Goal: Contribute content: Contribute content

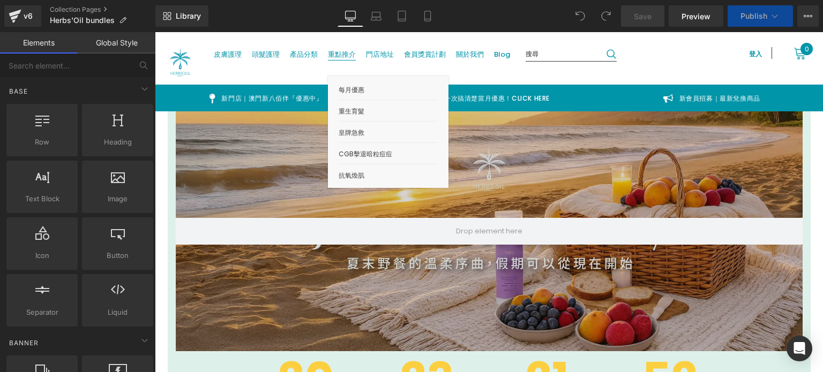
drag, startPoint x: 505, startPoint y: 107, endPoint x: 350, endPoint y: 74, distance: 158.2
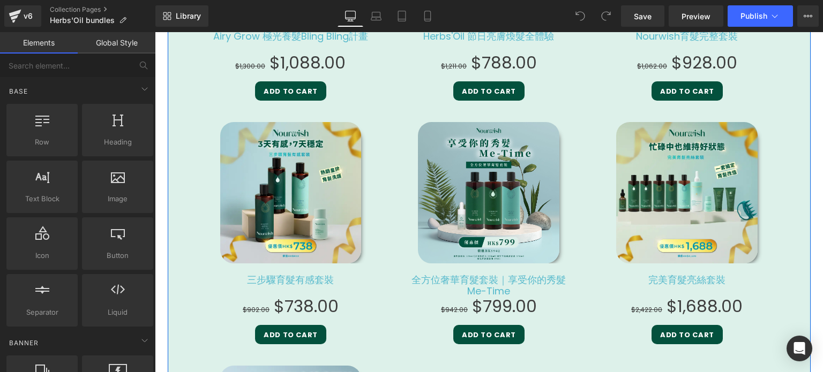
scroll to position [2064, 0]
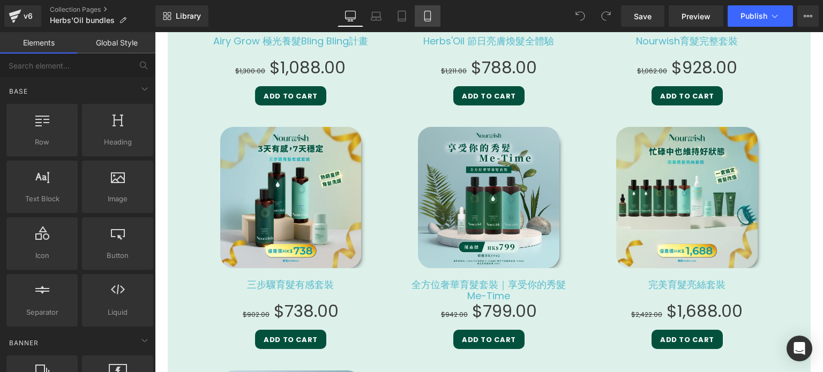
click at [438, 26] on link "Mobile" at bounding box center [428, 15] width 26 height 21
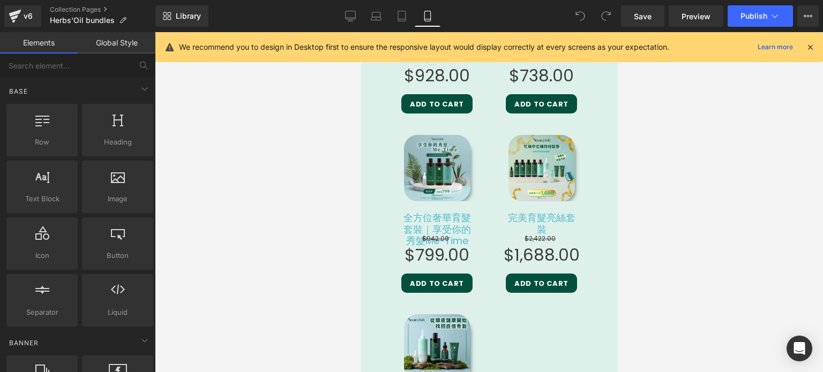
scroll to position [1675, 0]
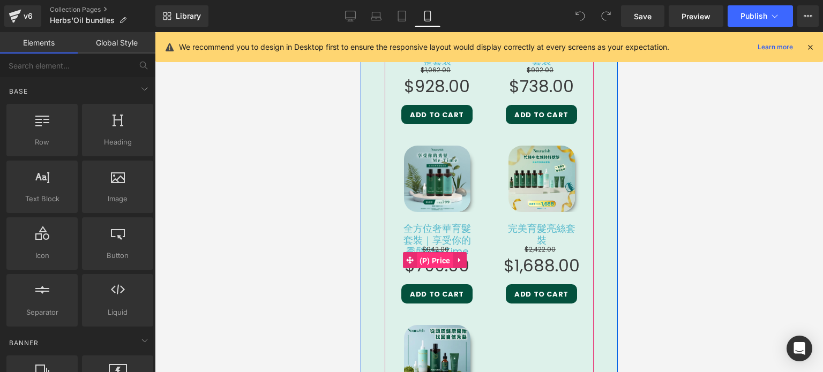
drag, startPoint x: 439, startPoint y: 221, endPoint x: 693, endPoint y: 266, distance: 258.0
click at [439, 253] on span "(P) Price" at bounding box center [434, 261] width 36 height 16
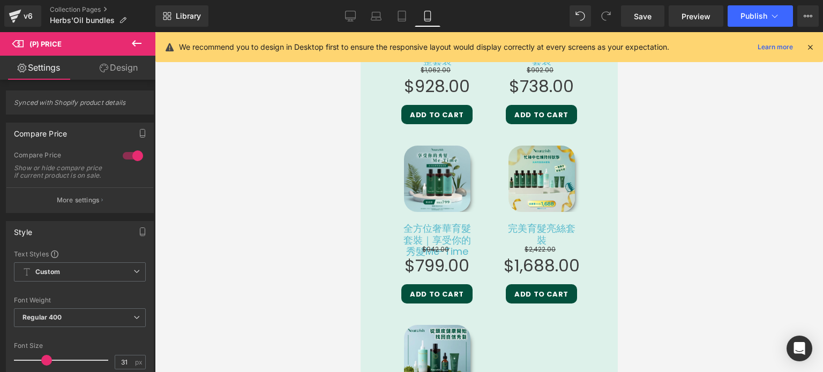
click at [125, 62] on link "Design" at bounding box center [119, 68] width 78 height 24
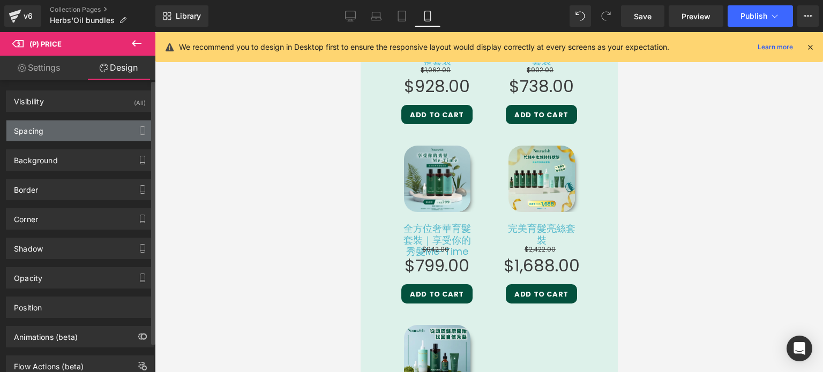
type input "-44"
type input "0"
type input "10"
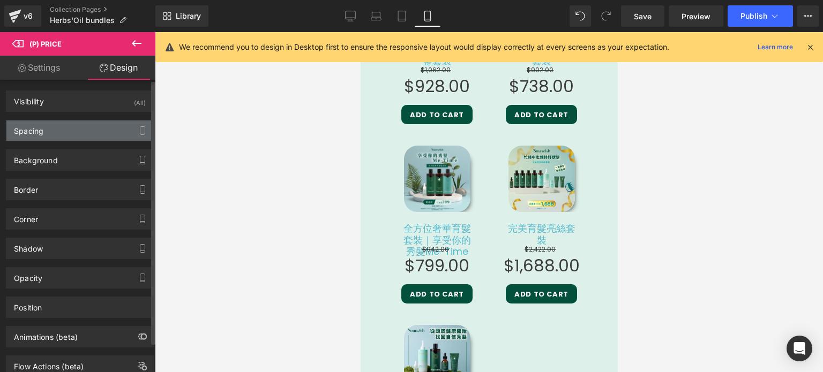
type input "0"
type input "10"
type input "0"
click at [96, 128] on div "Spacing" at bounding box center [79, 131] width 147 height 20
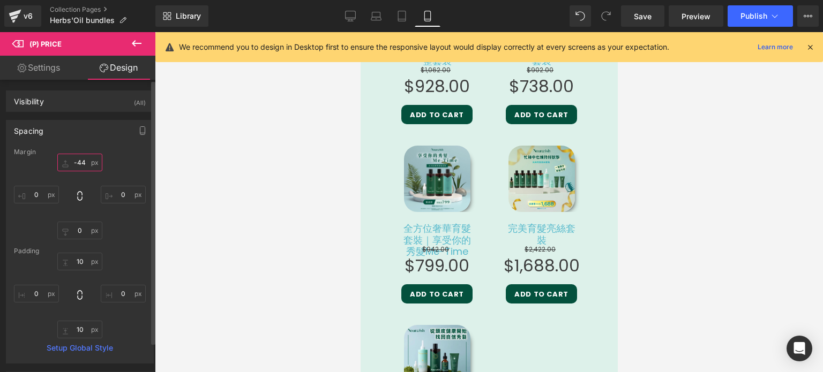
click at [81, 170] on input "-44" at bounding box center [79, 163] width 45 height 18
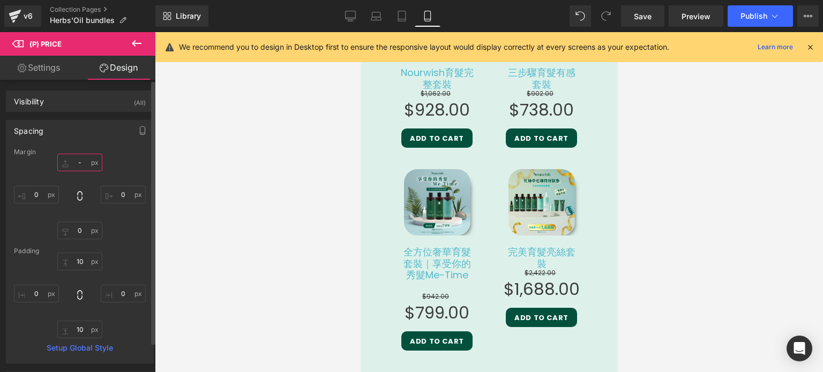
scroll to position [1699, 0]
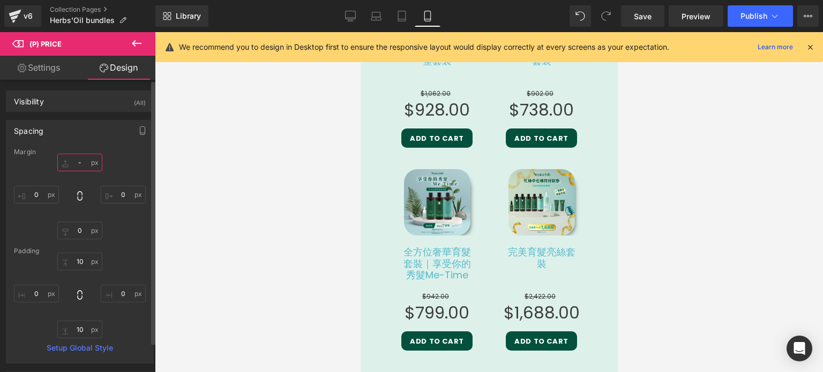
type input "-0"
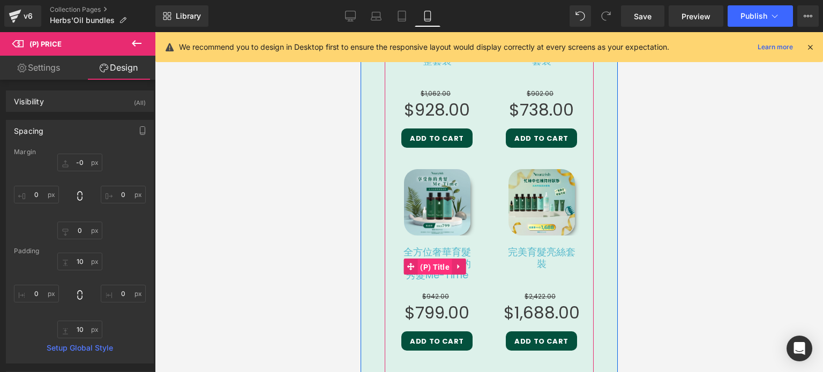
click at [432, 259] on span "(P) Title" at bounding box center [434, 267] width 35 height 16
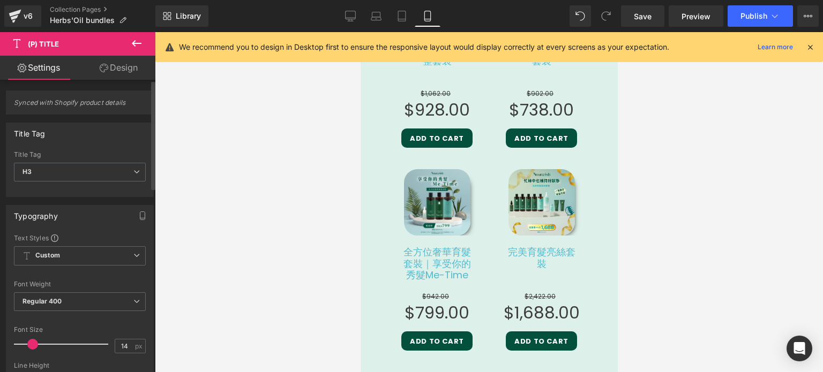
type input "13"
click at [28, 344] on span at bounding box center [31, 344] width 11 height 11
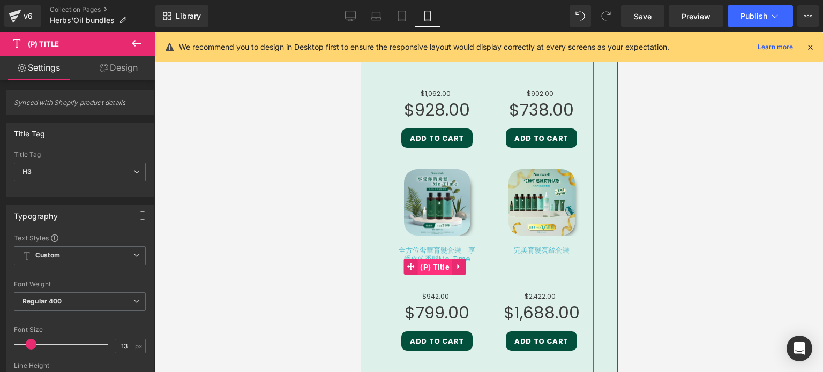
click at [438, 259] on span "(P) Title" at bounding box center [434, 267] width 35 height 16
click at [443, 300] on span "(P) Price" at bounding box center [434, 308] width 36 height 16
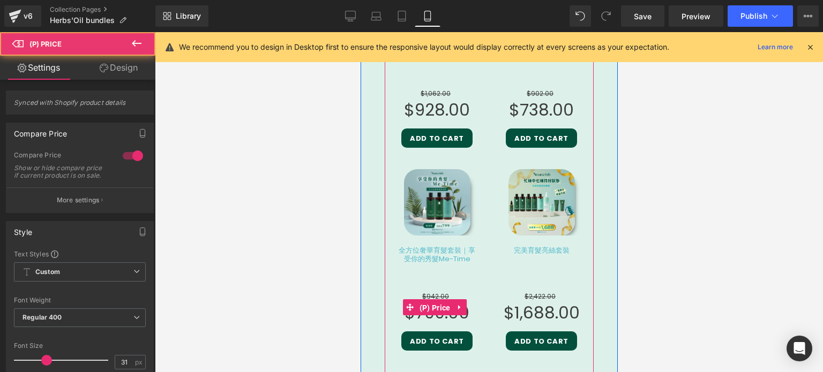
click at [443, 300] on span "(P) Price" at bounding box center [434, 308] width 36 height 16
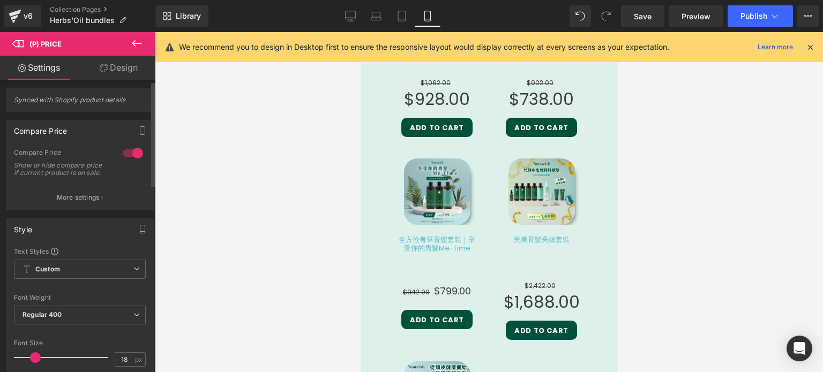
scroll to position [1688, 0]
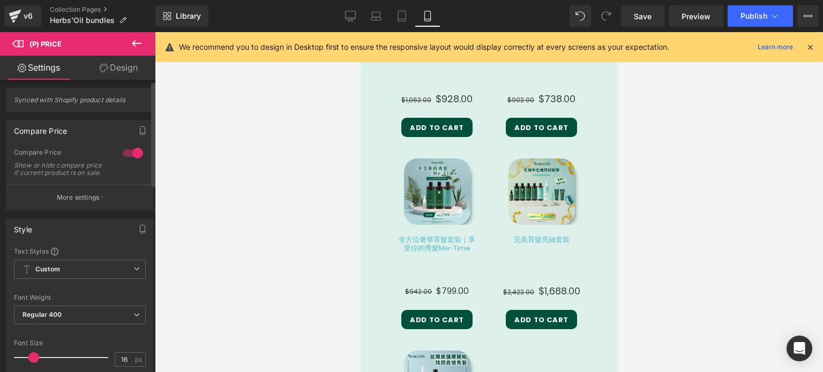
type input "15"
drag, startPoint x: 41, startPoint y: 364, endPoint x: 28, endPoint y: 359, distance: 14.4
click at [28, 359] on div at bounding box center [63, 357] width 89 height 21
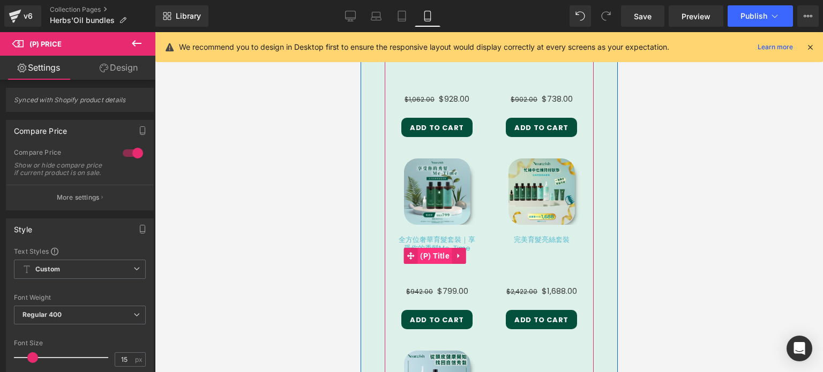
click at [437, 248] on span "(P) Title" at bounding box center [434, 256] width 35 height 16
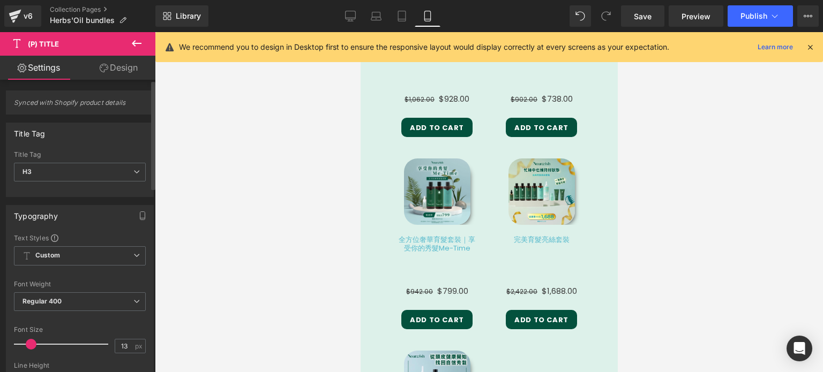
click at [133, 75] on link "Design" at bounding box center [119, 68] width 78 height 24
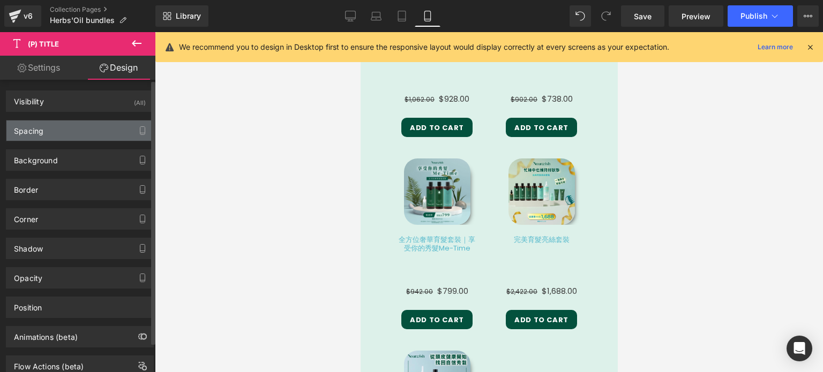
click at [71, 137] on div "Spacing" at bounding box center [79, 131] width 147 height 20
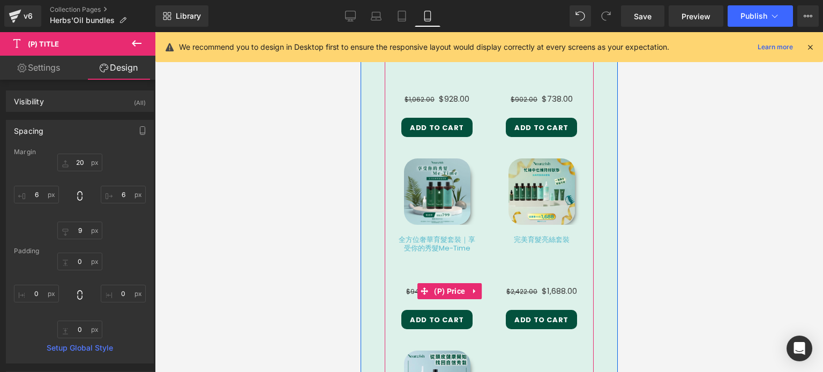
click at [427, 288] on icon at bounding box center [424, 292] width 8 height 8
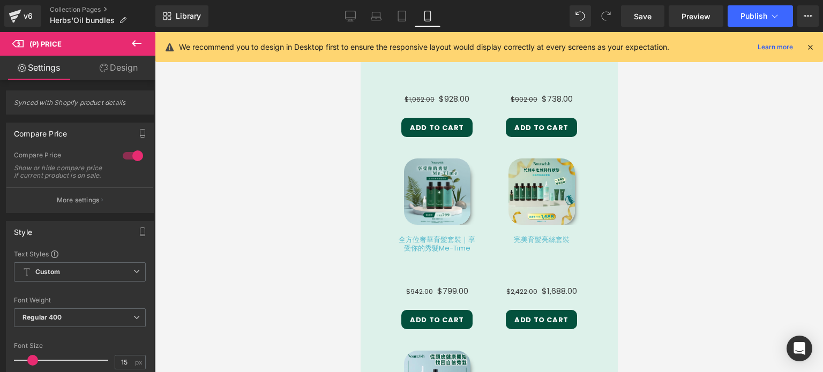
click at [114, 63] on link "Design" at bounding box center [119, 68] width 78 height 24
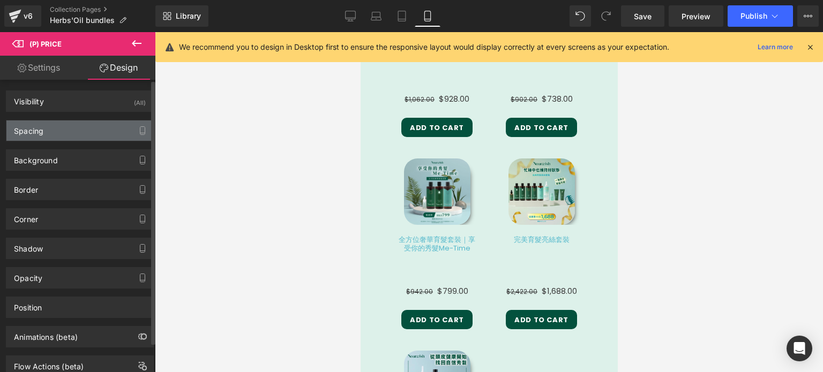
type input "0"
type input "10"
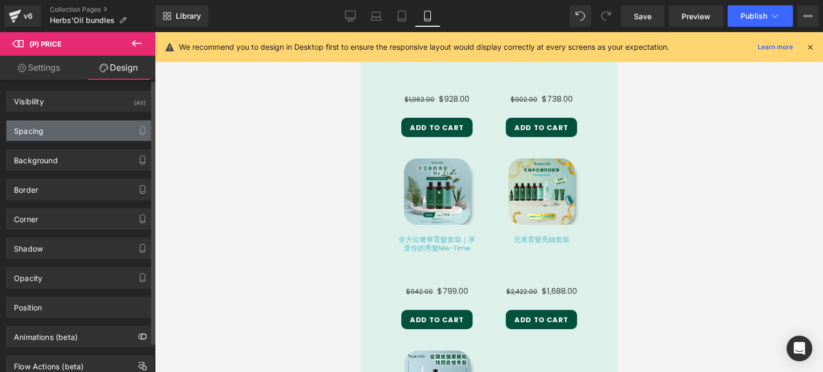
type input "0"
type input "10"
type input "0"
click at [87, 132] on div "Spacing" at bounding box center [79, 131] width 147 height 20
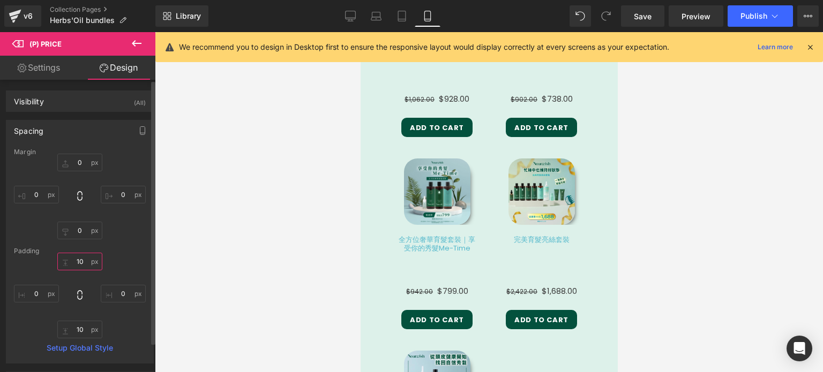
click at [77, 263] on input "10" at bounding box center [79, 262] width 45 height 18
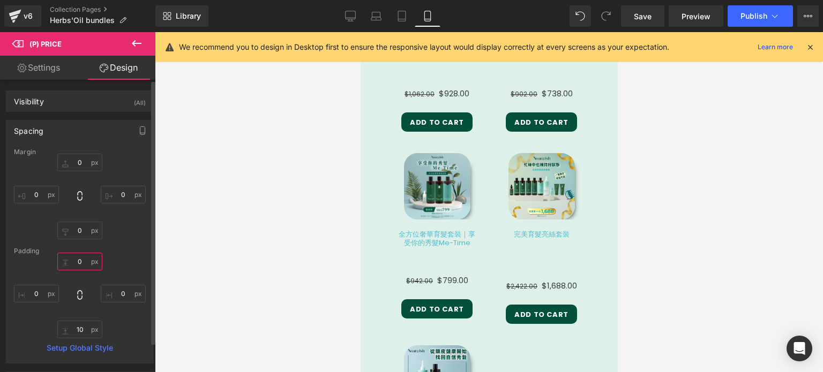
scroll to position [1683, 0]
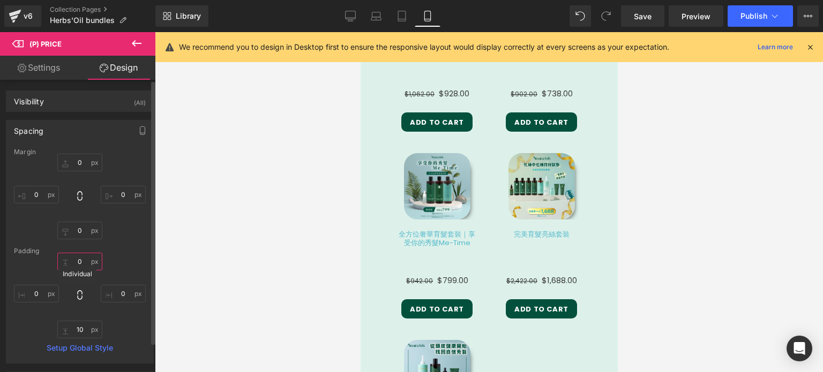
drag, startPoint x: 77, startPoint y: 263, endPoint x: 79, endPoint y: 291, distance: 28.0
type input "0"
click at [79, 291] on div "0px 0 0px 0 10px 10 0px 0" at bounding box center [80, 296] width 132 height 86
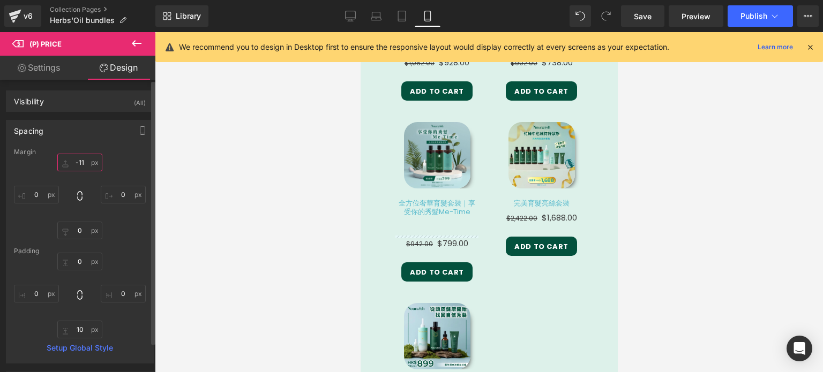
scroll to position [1676, 0]
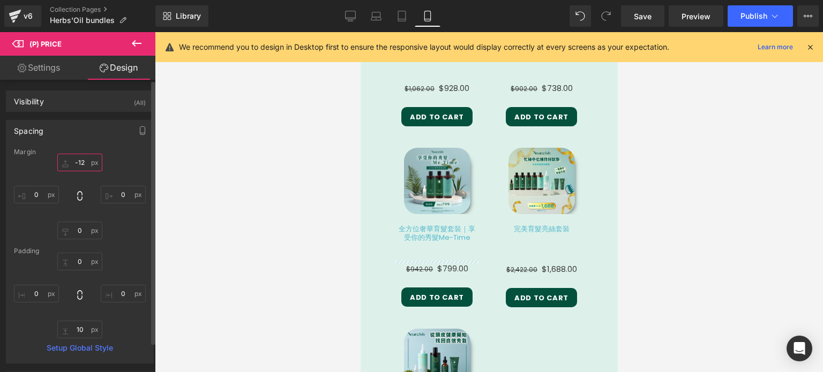
type input "-20"
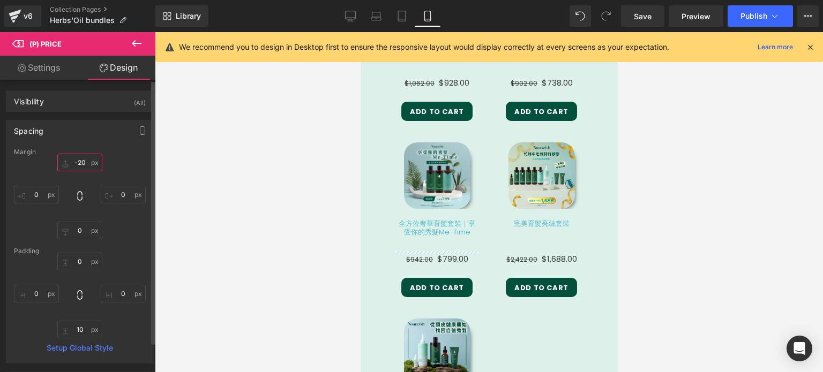
drag, startPoint x: 75, startPoint y: 167, endPoint x: 81, endPoint y: 173, distance: 9.1
click at [81, 173] on div "-20px -20 0px 0 0px 0 0px 0" at bounding box center [80, 197] width 132 height 86
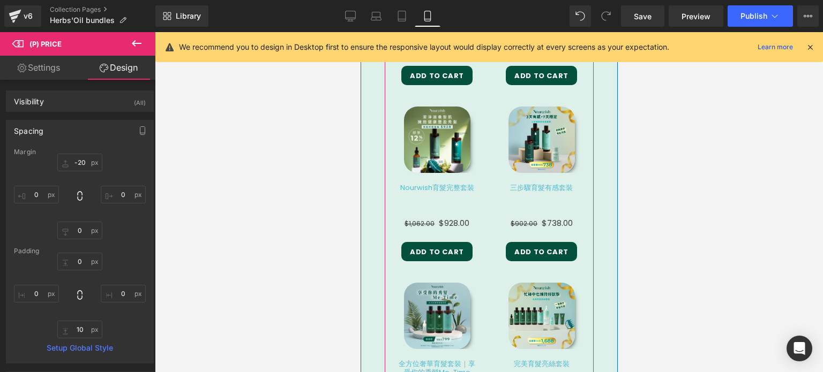
scroll to position [1527, 0]
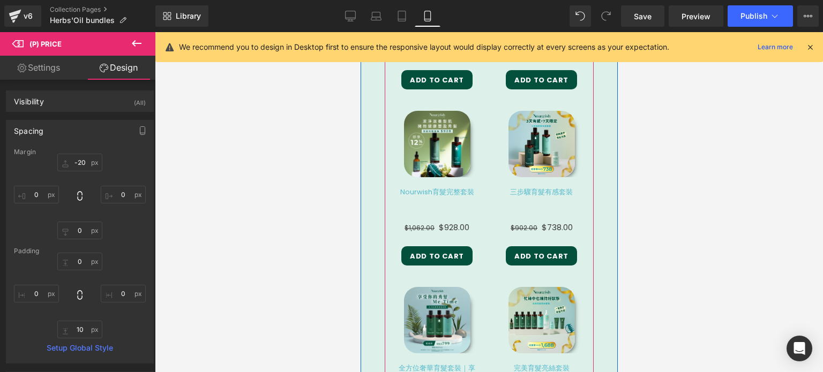
click at [435, 188] on div "Nourwish育髮完整套裝 (P) Title" at bounding box center [436, 208] width 77 height 40
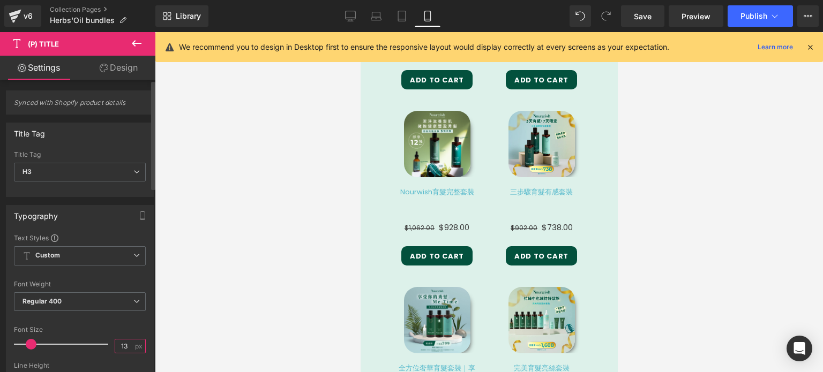
click at [123, 344] on input "13" at bounding box center [124, 346] width 19 height 13
type input "12"
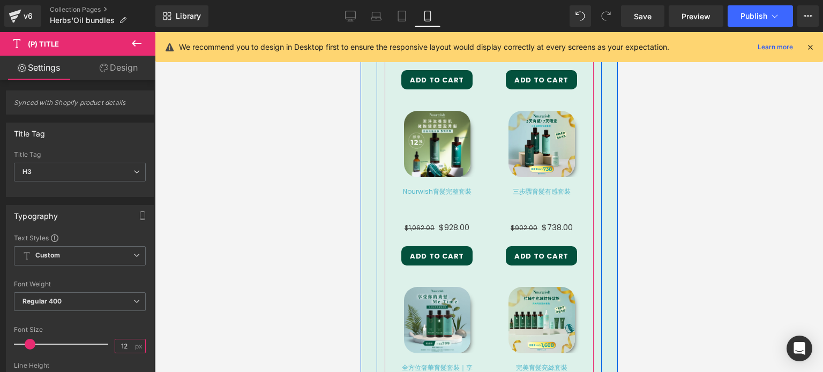
scroll to position [1545, 0]
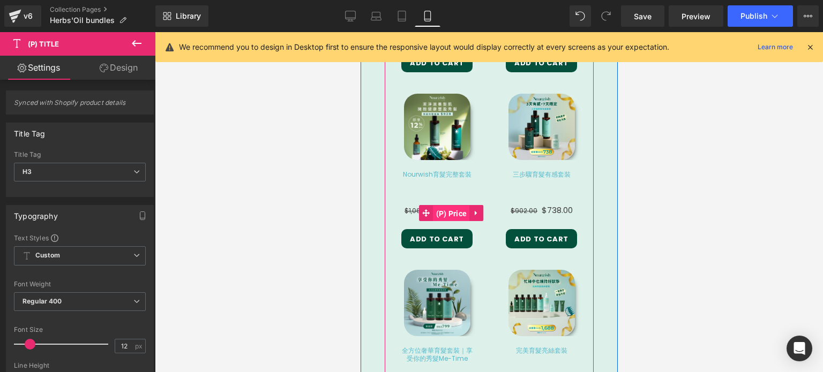
click at [452, 206] on span "(P) Price" at bounding box center [451, 214] width 36 height 16
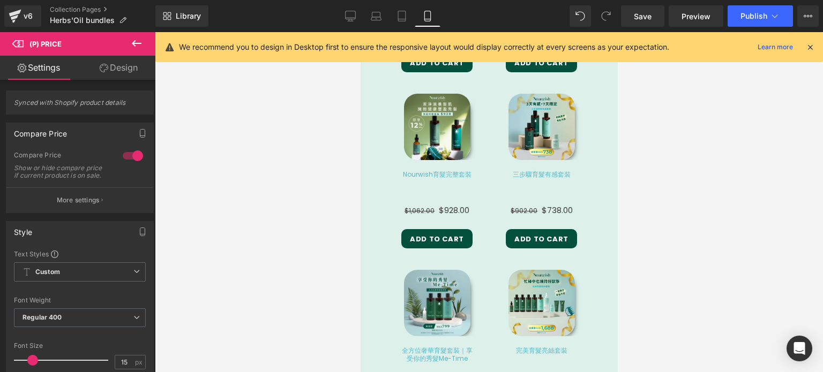
click at [132, 70] on link "Design" at bounding box center [119, 68] width 78 height 24
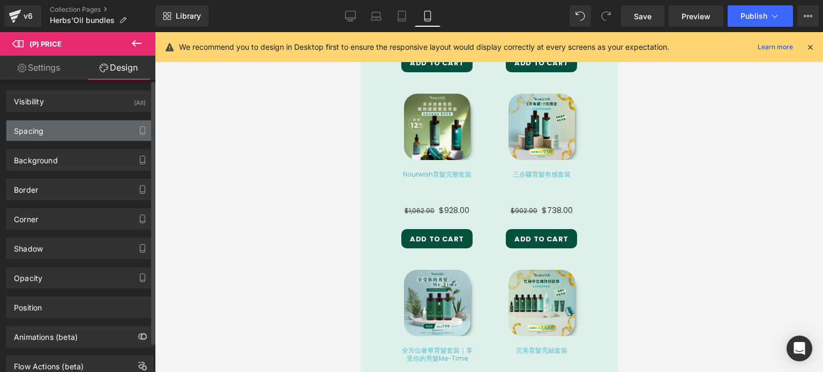
type input "-20"
type input "0"
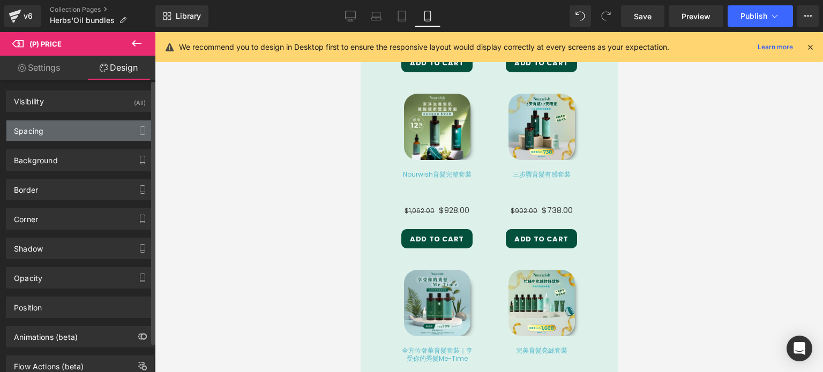
type input "0"
type input "10"
type input "0"
click at [88, 135] on div "Spacing" at bounding box center [79, 131] width 147 height 20
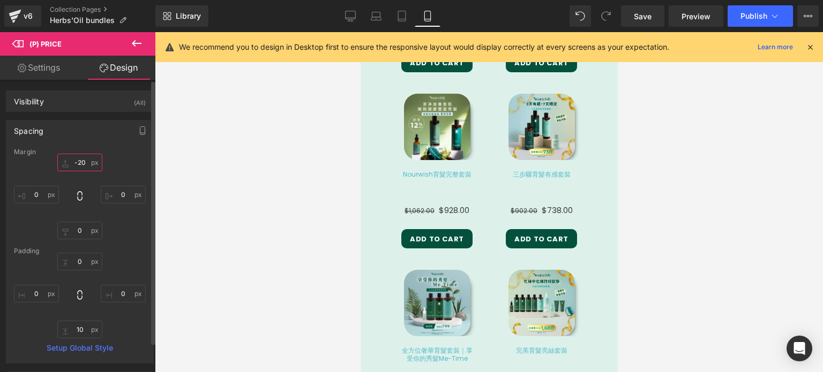
click at [77, 159] on input "-20" at bounding box center [79, 163] width 45 height 18
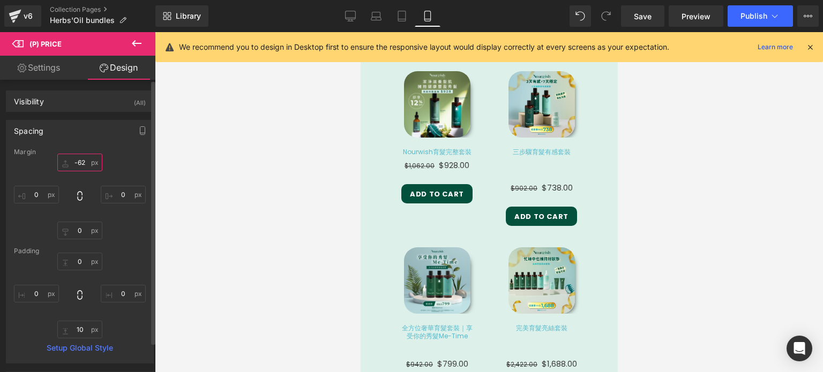
scroll to position [1522, 0]
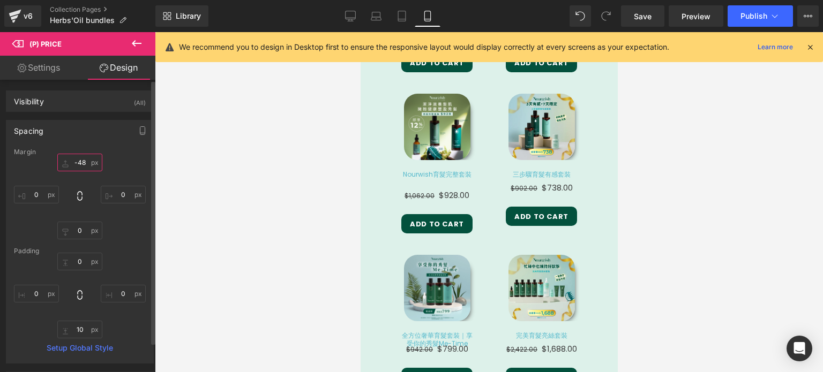
drag, startPoint x: 77, startPoint y: 159, endPoint x: 80, endPoint y: 173, distance: 14.2
click at [80, 173] on div "-48px -48 0px 0 0px 0 0px 0" at bounding box center [80, 197] width 132 height 86
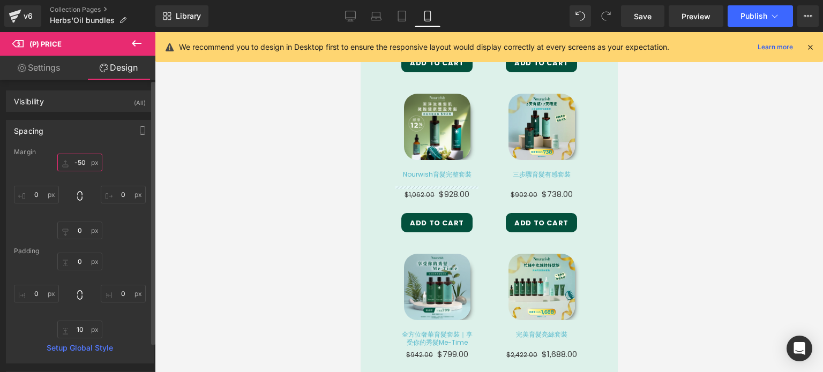
drag, startPoint x: 81, startPoint y: 161, endPoint x: 82, endPoint y: 174, distance: 12.9
click at [82, 174] on div "-50px -50 0px 0 0px 0 0px 0" at bounding box center [80, 197] width 132 height 86
type input "-48"
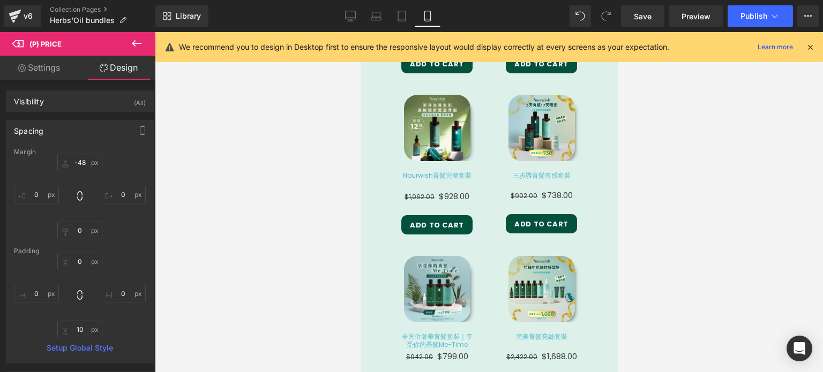
scroll to position [1530, 0]
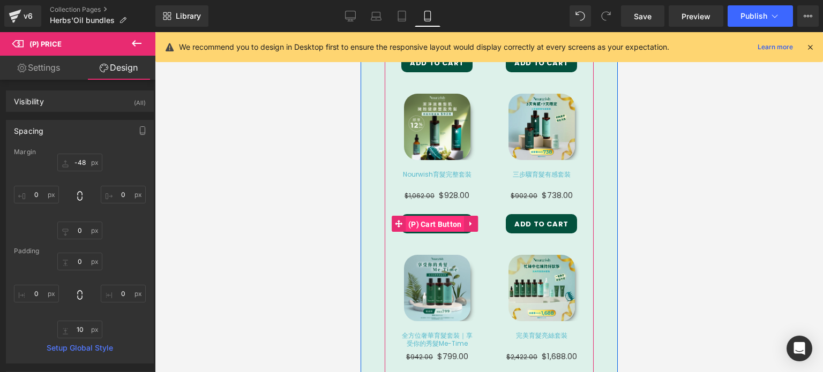
click at [440, 217] on span "(P) Cart Button" at bounding box center [434, 225] width 59 height 16
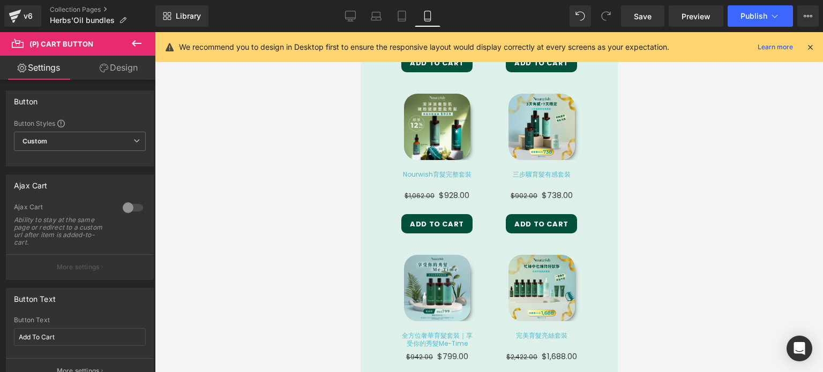
click at [138, 69] on link "Design" at bounding box center [119, 68] width 78 height 24
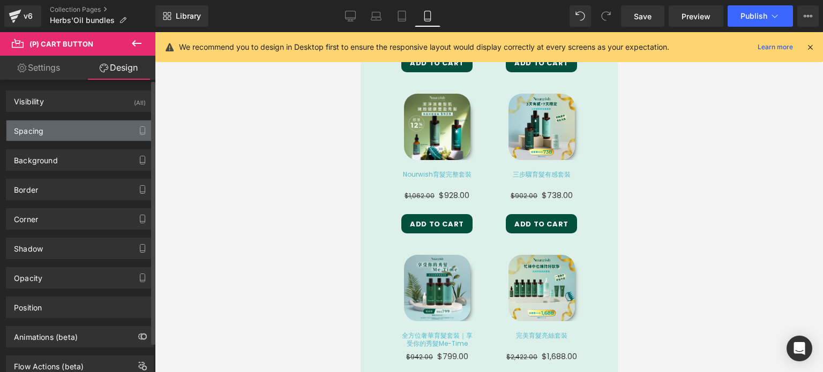
type input "15"
type input "0"
type input "8"
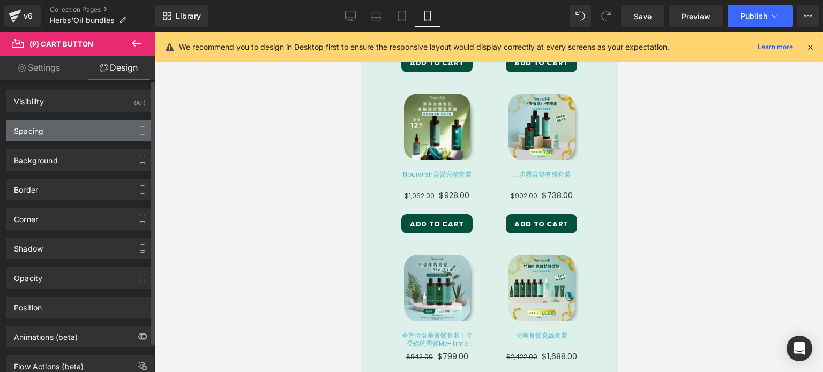
type input "15"
type input "6"
type input "15"
click at [93, 132] on div "Spacing" at bounding box center [79, 131] width 147 height 20
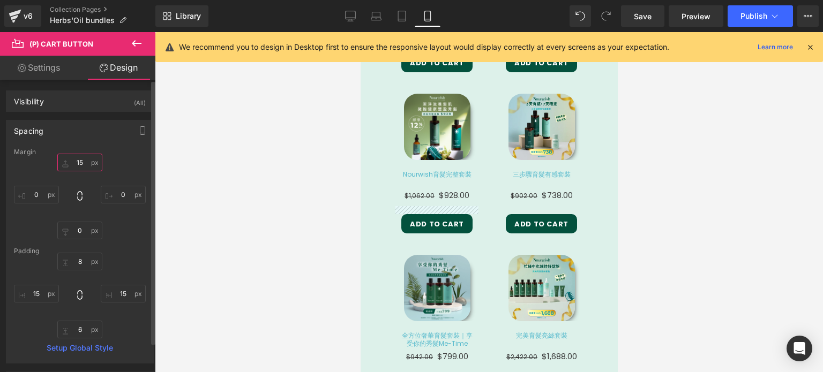
click at [79, 162] on input "15" at bounding box center [79, 163] width 45 height 18
type input "0"
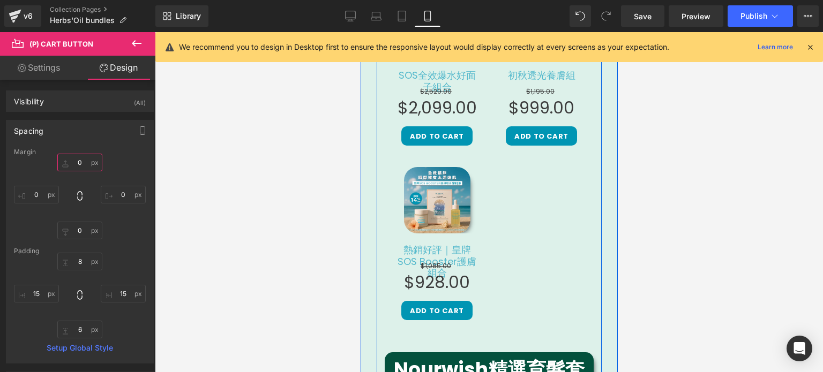
scroll to position [1009, 0]
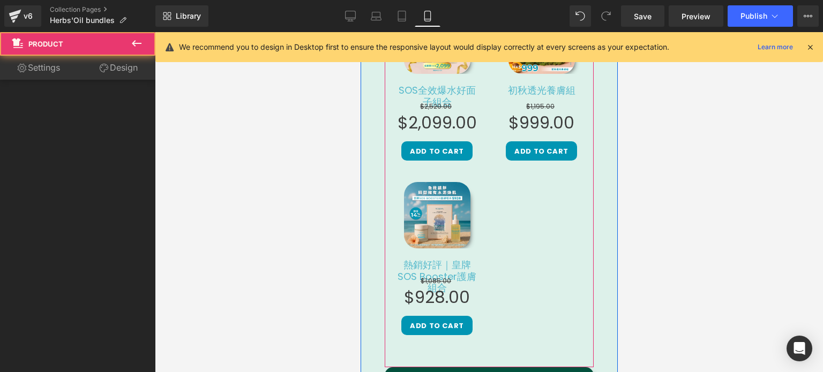
click at [436, 237] on div "Sale Off (P) Image 熱銷好評｜皇牌SOS Booster護膚組合 (P) Title $1,085.00 $928.00 (P) Price…" at bounding box center [436, 258] width 83 height 153
click at [434, 259] on link "熱銷好評｜皇牌SOS Booster護膚組合" at bounding box center [436, 278] width 83 height 39
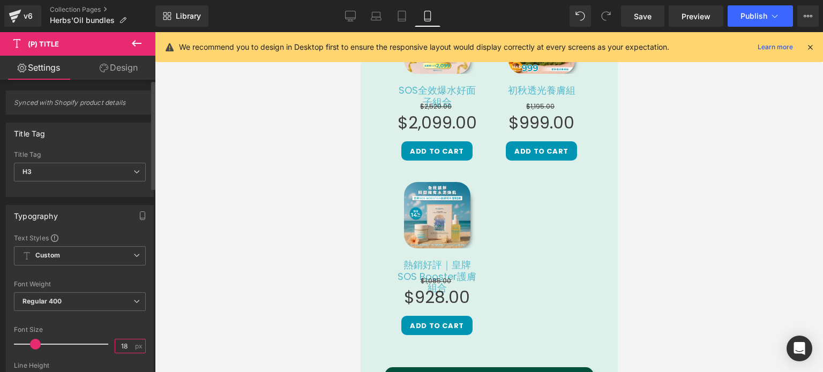
click at [119, 340] on input "18" at bounding box center [124, 346] width 19 height 13
type input "12"
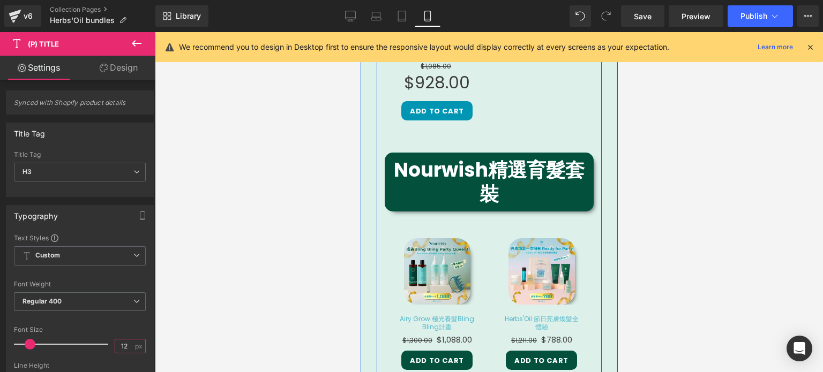
scroll to position [1223, 0]
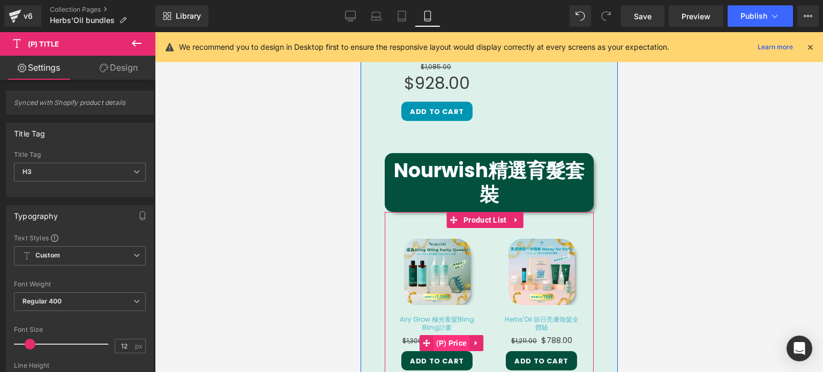
click at [451, 335] on span "(P) Price" at bounding box center [451, 343] width 36 height 16
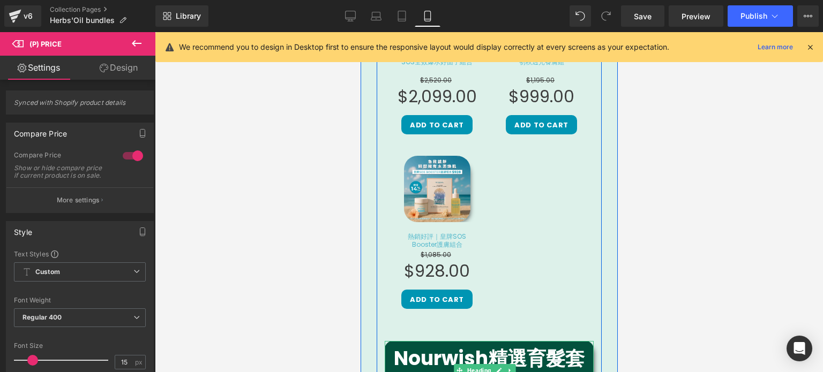
scroll to position [1010, 0]
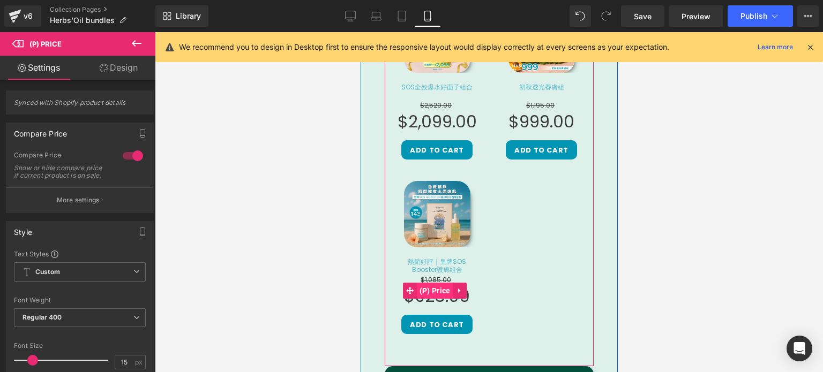
click at [440, 283] on span "(P) Price" at bounding box center [434, 291] width 36 height 16
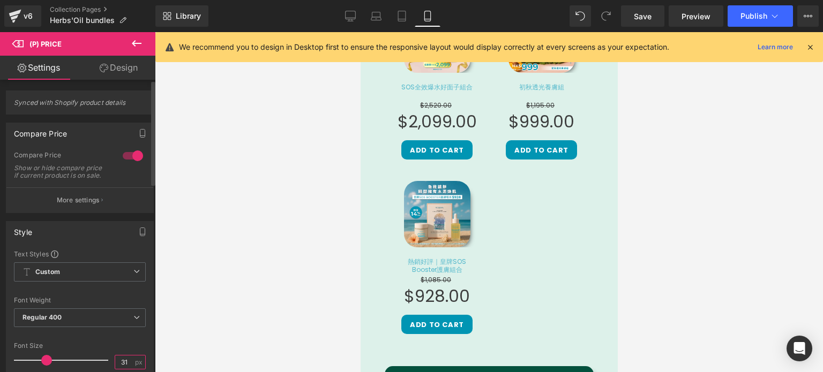
click at [121, 366] on input "31" at bounding box center [124, 362] width 19 height 13
type input "15"
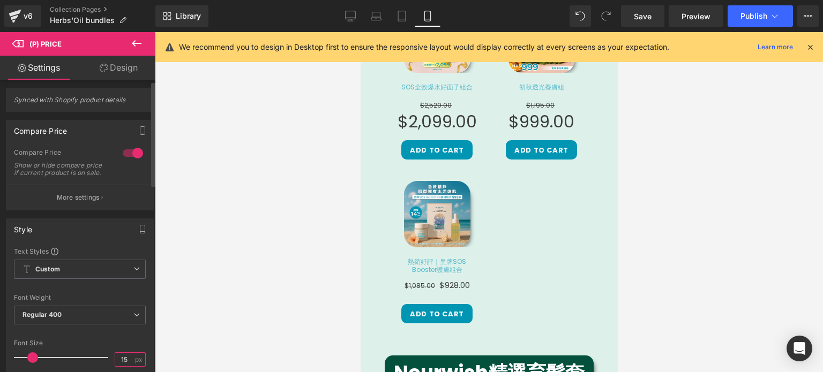
scroll to position [999, 0]
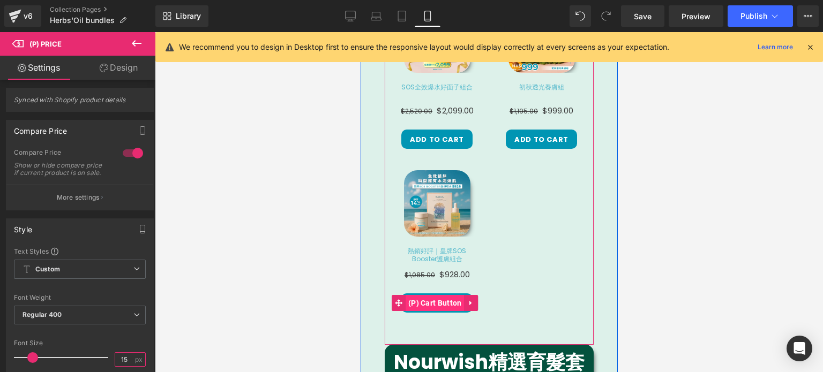
drag, startPoint x: 437, startPoint y: 278, endPoint x: 564, endPoint y: 184, distance: 157.5
click at [437, 295] on span "(P) Cart Button" at bounding box center [434, 303] width 59 height 16
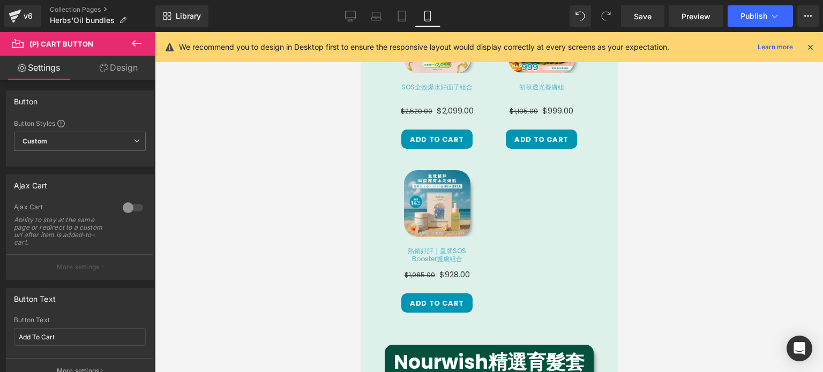
click at [131, 64] on link "Design" at bounding box center [119, 68] width 78 height 24
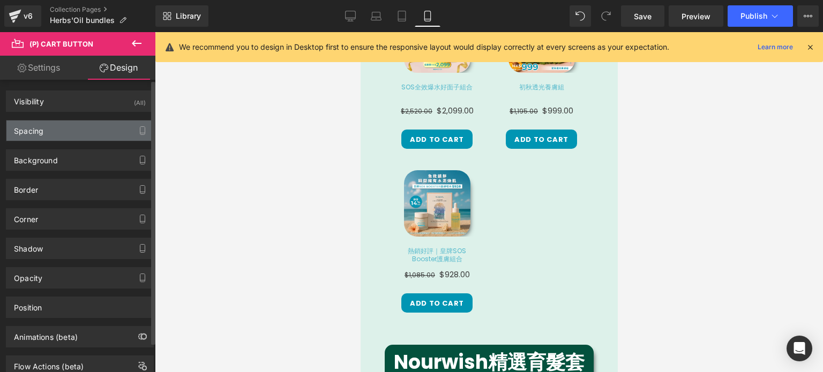
type input "15"
type input "0"
type input "8"
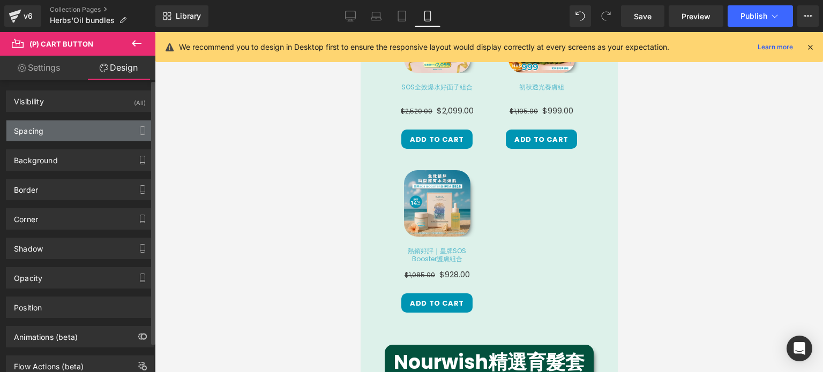
type input "15"
type input "6"
type input "15"
click at [86, 128] on div "Spacing" at bounding box center [79, 131] width 147 height 20
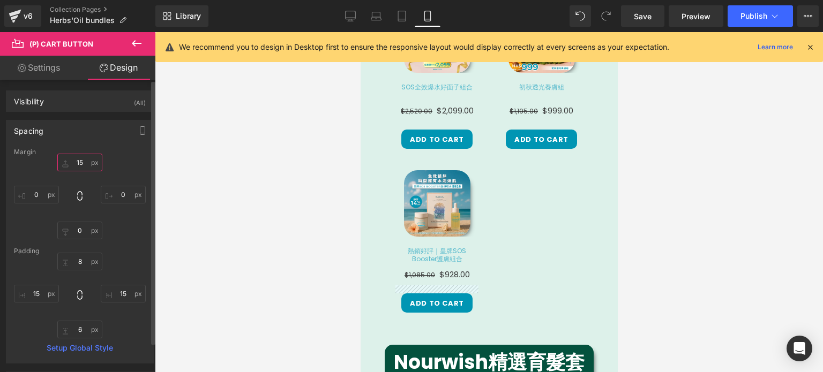
click at [78, 165] on input "15" at bounding box center [79, 163] width 45 height 18
type input "0"
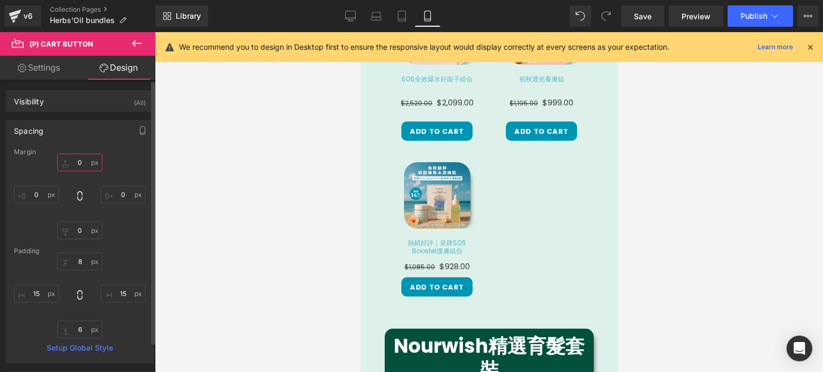
scroll to position [990, 0]
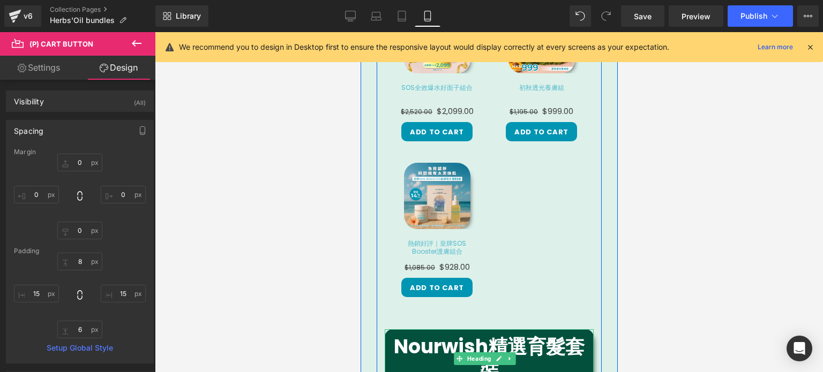
click at [534, 333] on strong "Nourwish精選育髮套裝" at bounding box center [488, 358] width 191 height 51
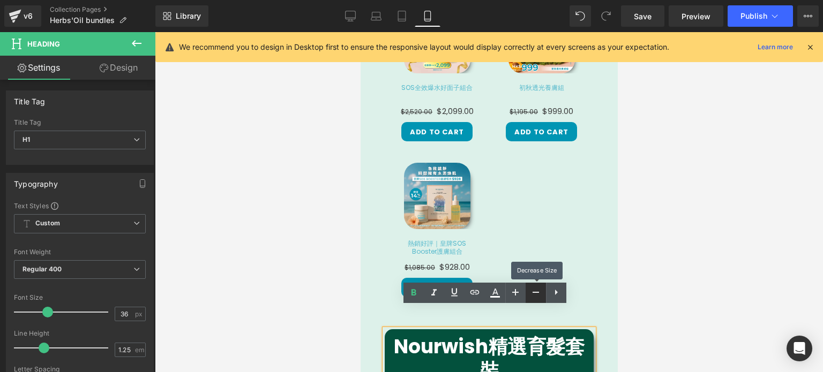
click at [534, 295] on icon at bounding box center [536, 292] width 13 height 13
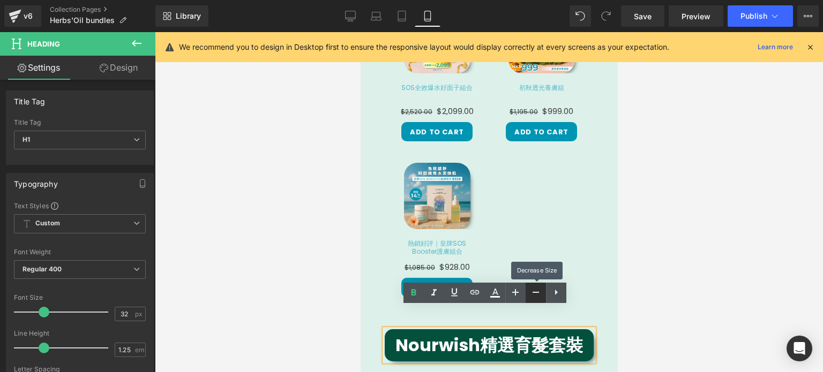
click at [534, 295] on icon at bounding box center [536, 292] width 13 height 13
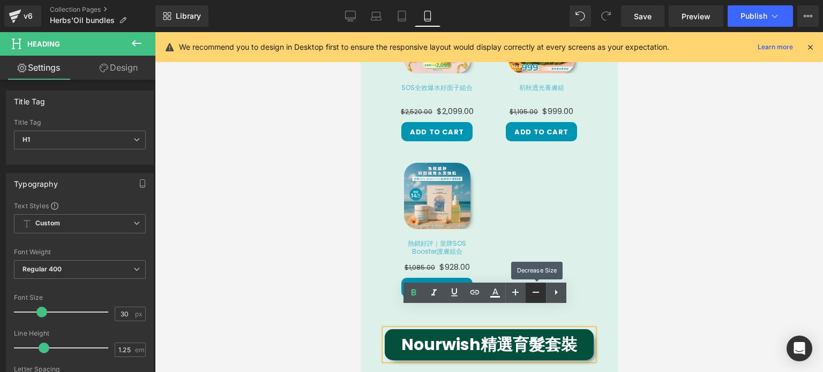
click at [534, 295] on icon at bounding box center [536, 292] width 13 height 13
type input "28"
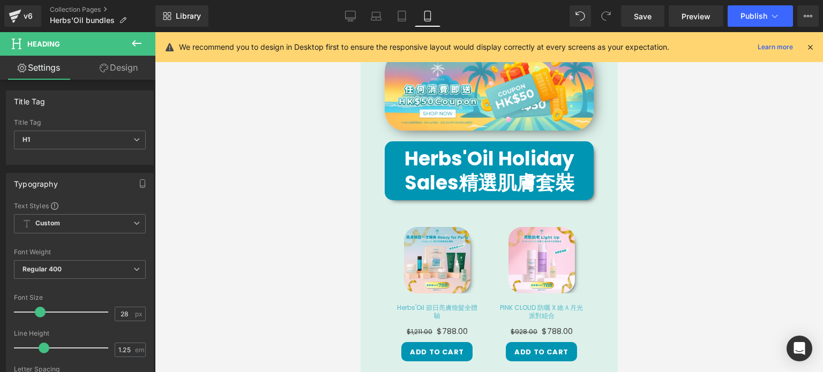
scroll to position [613, 0]
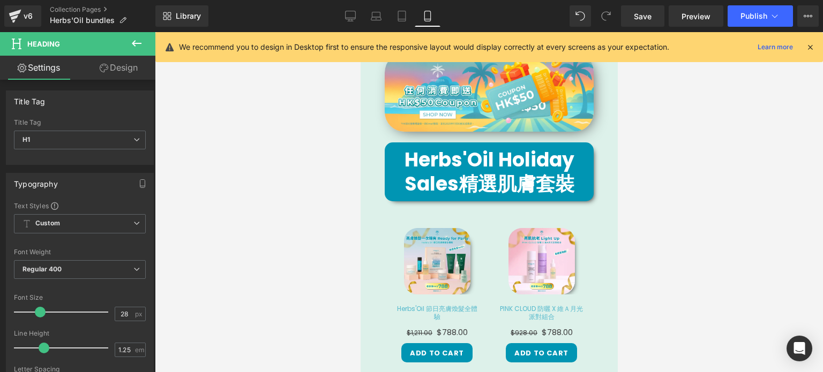
click at [543, 147] on strong "Herbs'Oil Holiday Sales精選肌膚套裝" at bounding box center [489, 171] width 170 height 51
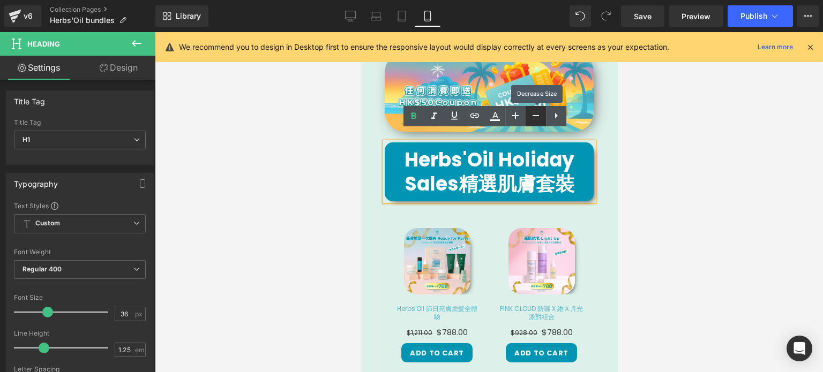
click at [538, 109] on icon at bounding box center [536, 115] width 13 height 13
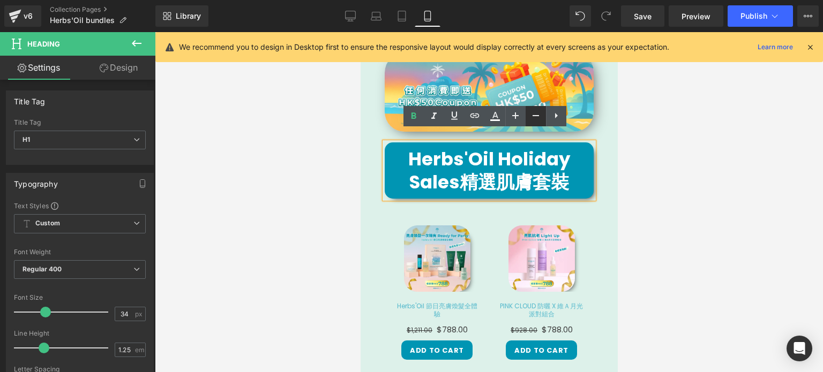
click at [538, 109] on icon at bounding box center [536, 115] width 13 height 13
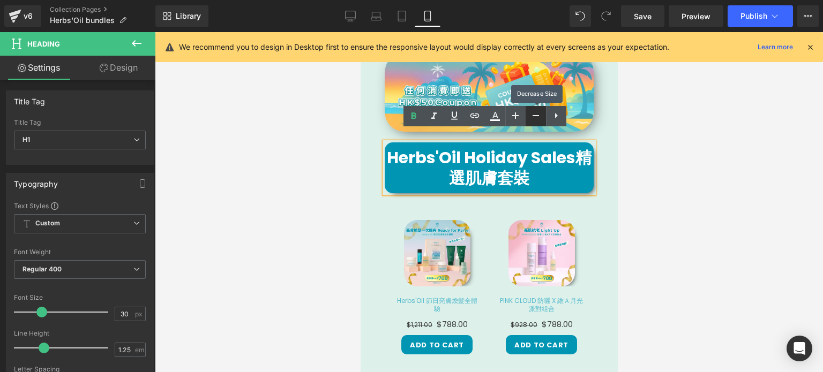
click at [538, 109] on icon at bounding box center [536, 115] width 13 height 13
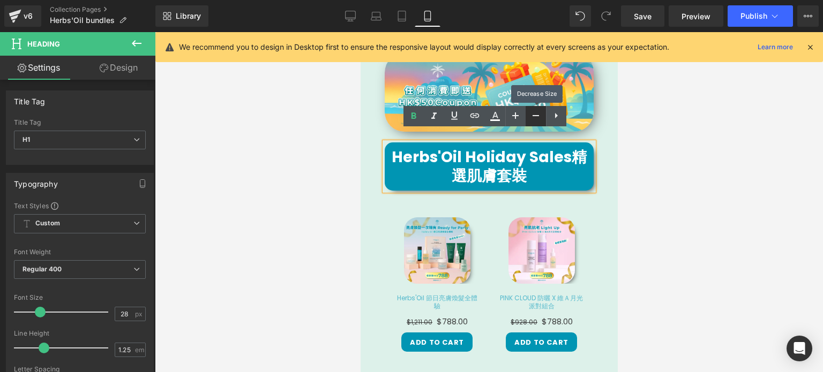
click at [538, 109] on icon at bounding box center [536, 115] width 13 height 13
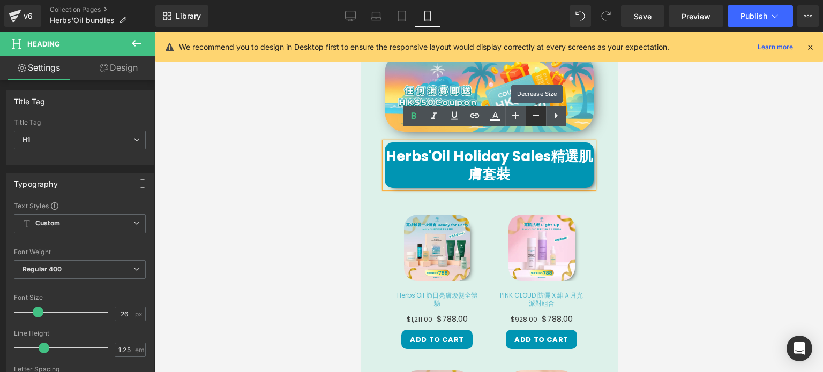
click at [538, 109] on icon at bounding box center [536, 115] width 13 height 13
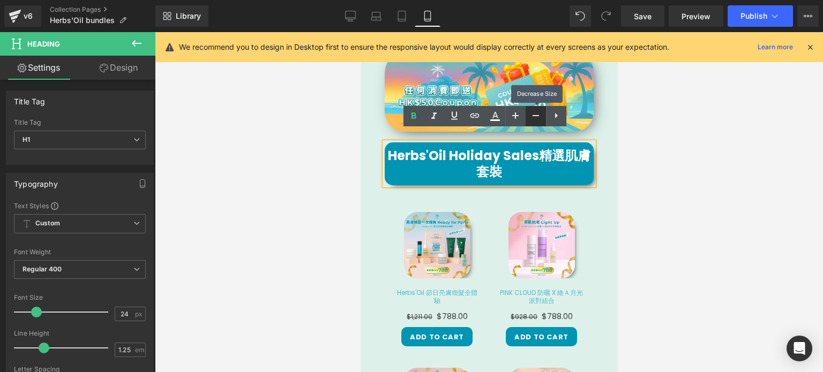
click at [538, 109] on icon at bounding box center [536, 115] width 13 height 13
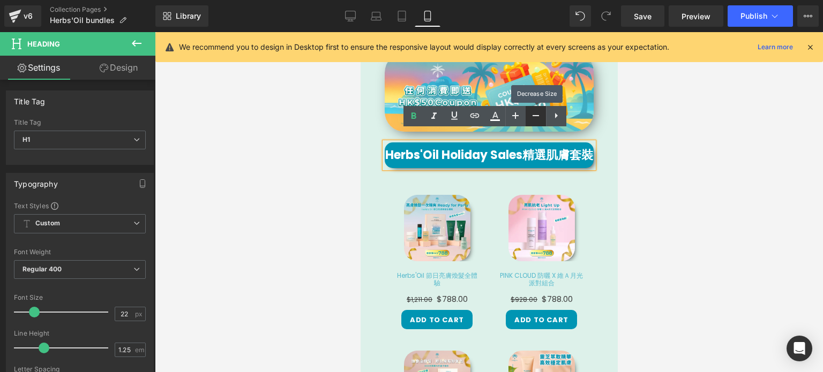
click at [538, 109] on icon at bounding box center [536, 115] width 13 height 13
type input "20"
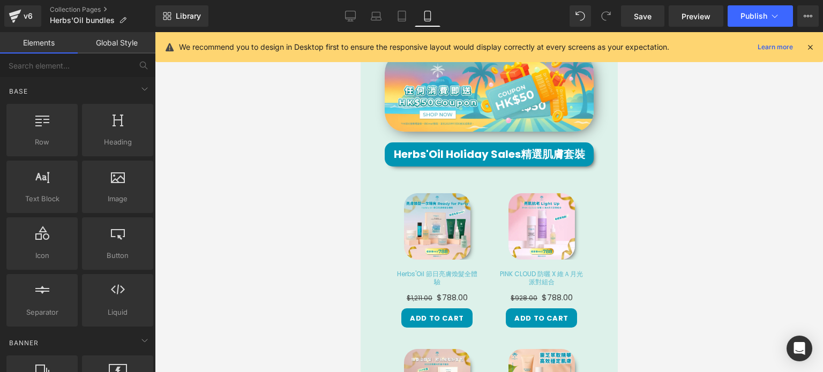
drag, startPoint x: 243, startPoint y: 113, endPoint x: 690, endPoint y: 185, distance: 452.8
click at [690, 185] on div at bounding box center [489, 202] width 668 height 340
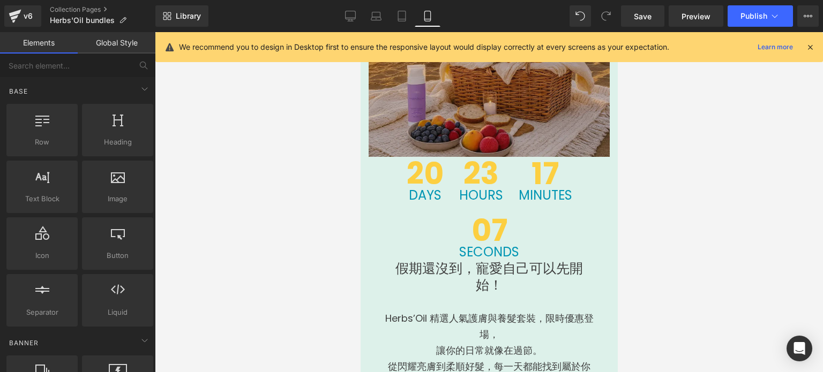
scroll to position [221, 0]
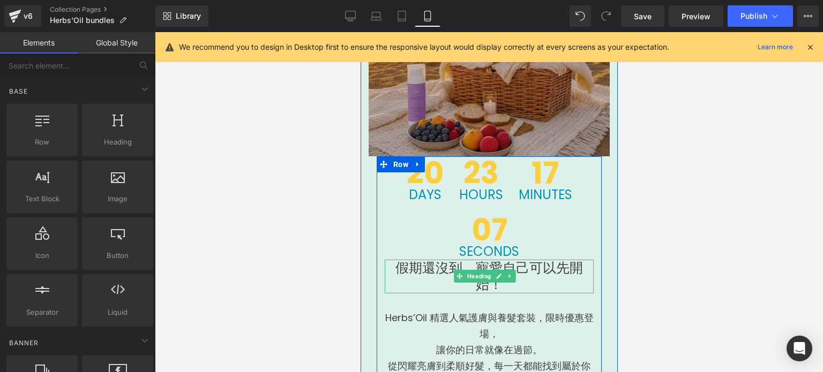
click at [526, 273] on h1 "假期還沒到，寵愛自己可以先開始！" at bounding box center [488, 277] width 209 height 34
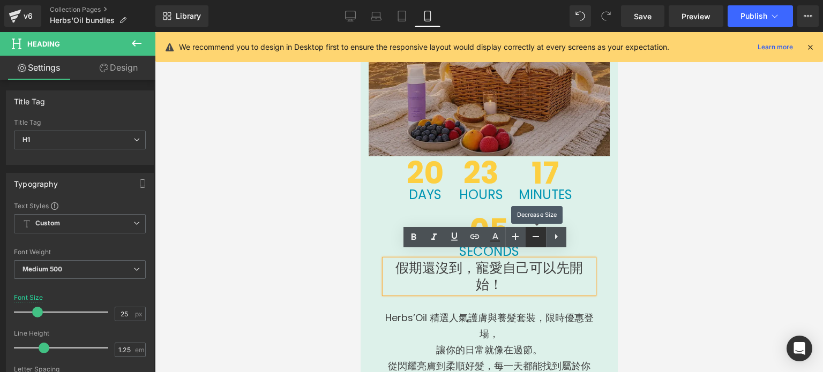
click at [538, 231] on icon at bounding box center [536, 236] width 13 height 13
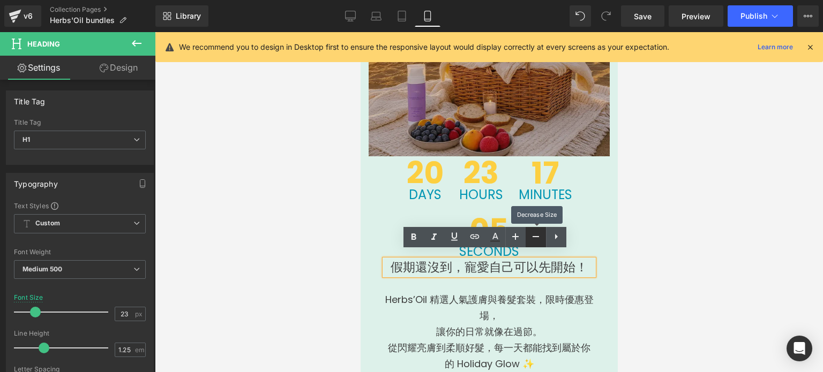
click at [538, 231] on icon at bounding box center [536, 236] width 13 height 13
type input "21"
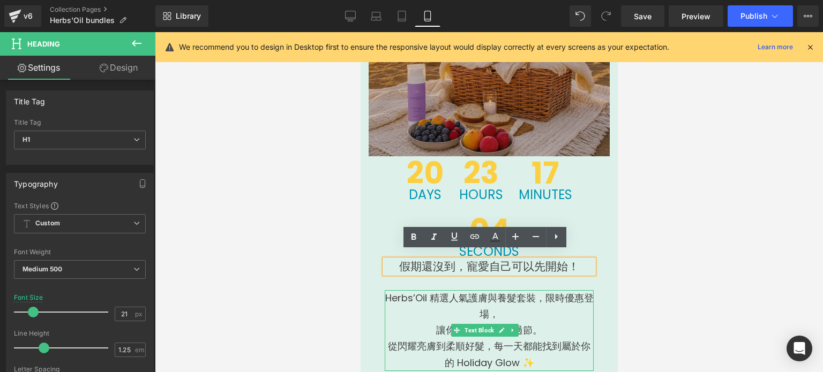
click at [524, 295] on p "Herbs’Oil 精選人氣護膚與養髮套裝，限時優惠登場，" at bounding box center [488, 306] width 209 height 32
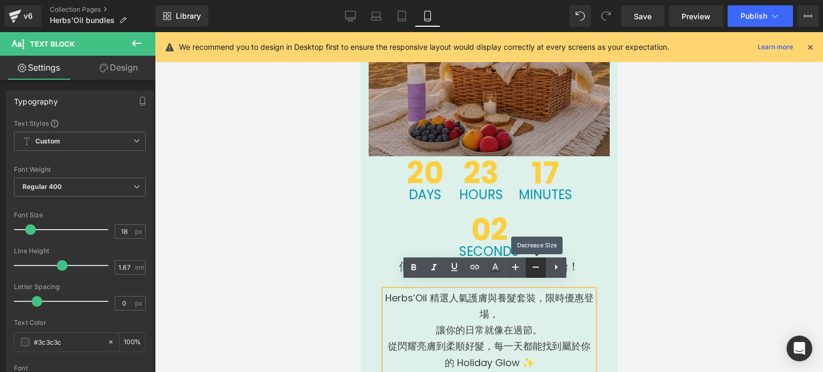
click at [536, 265] on icon at bounding box center [536, 267] width 13 height 13
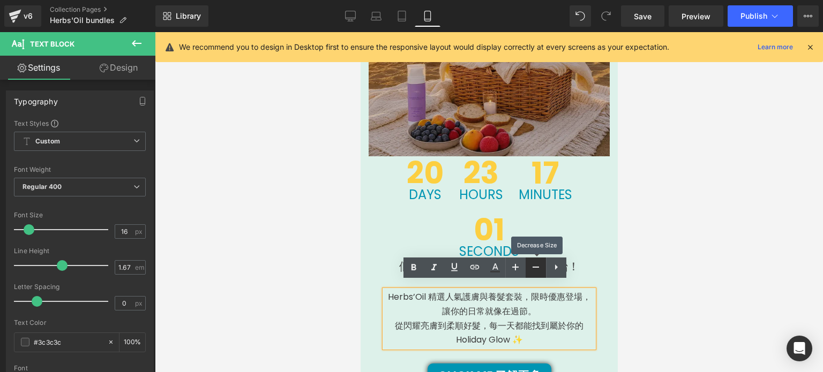
click at [536, 265] on icon at bounding box center [536, 267] width 13 height 13
type input "14"
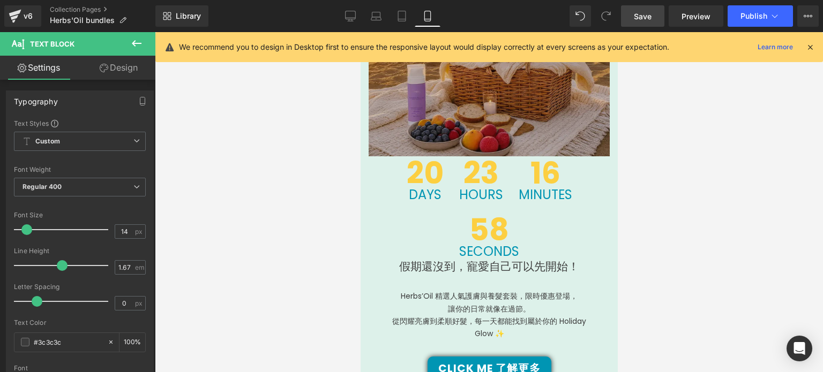
click at [651, 14] on span "Save" at bounding box center [643, 16] width 18 height 11
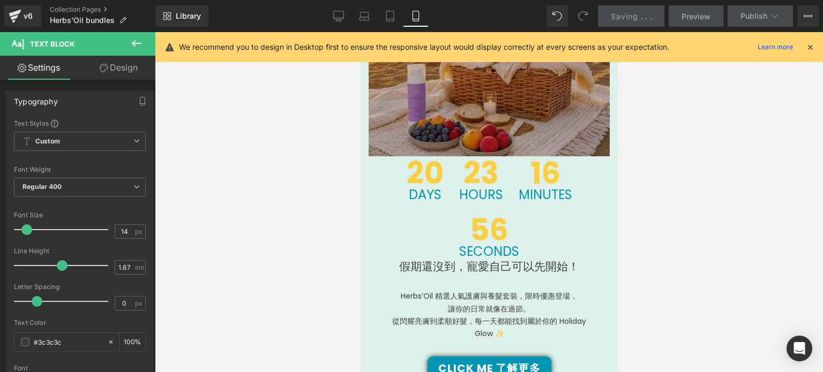
click at [503, 184] on div "23 Hours" at bounding box center [481, 180] width 58 height 57
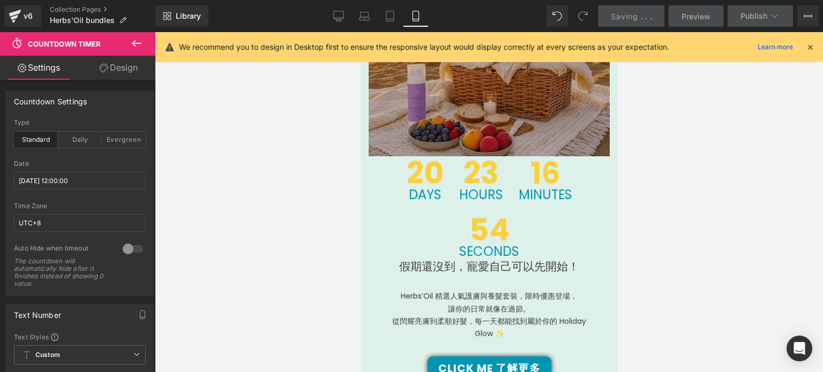
click at [209, 327] on div at bounding box center [489, 202] width 668 height 340
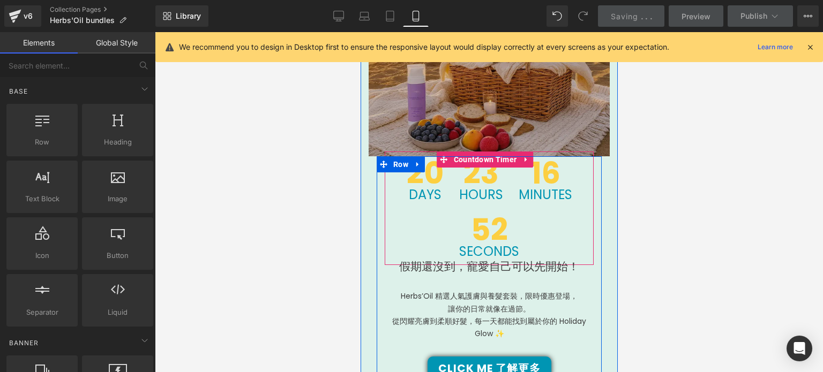
click at [474, 153] on span "Countdown Timer" at bounding box center [485, 160] width 69 height 16
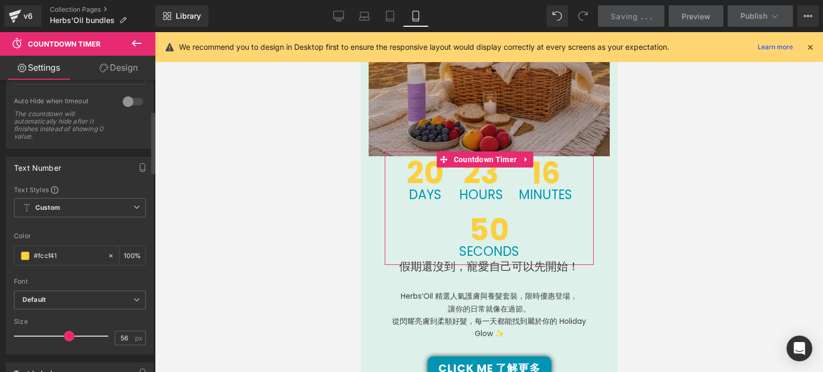
scroll to position [156, 0]
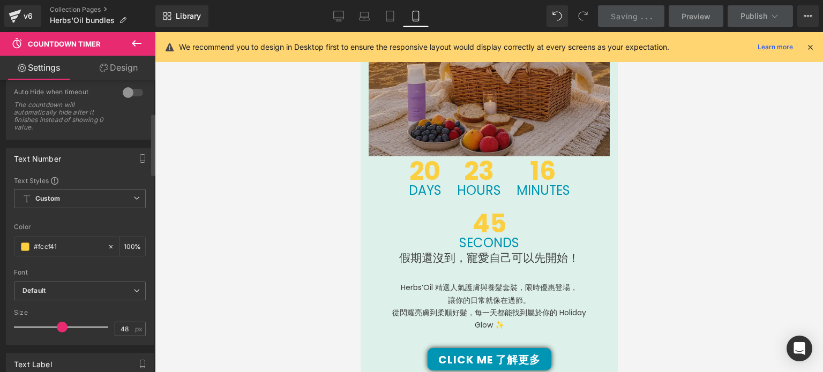
drag, startPoint x: 71, startPoint y: 325, endPoint x: 65, endPoint y: 323, distance: 6.3
click at [65, 323] on span at bounding box center [62, 327] width 11 height 11
type input "49"
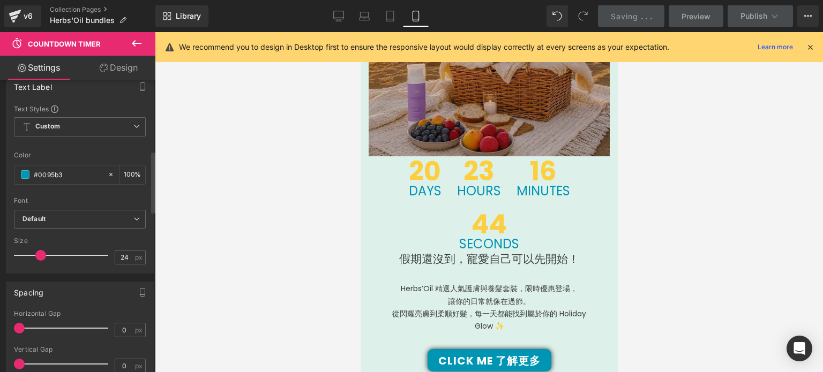
scroll to position [448, 0]
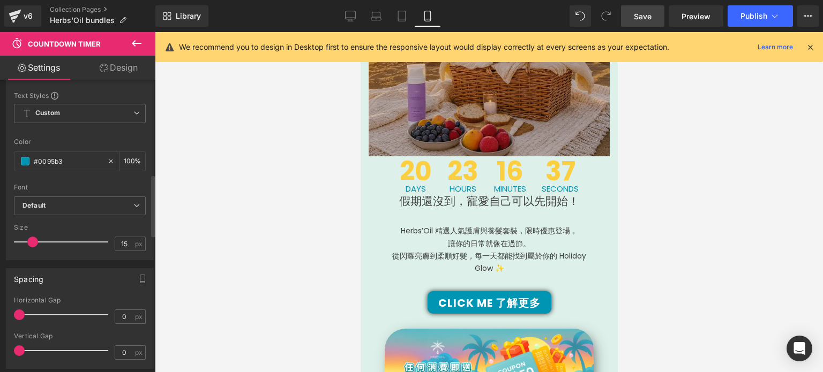
drag, startPoint x: 36, startPoint y: 238, endPoint x: 28, endPoint y: 240, distance: 8.6
click at [28, 240] on span at bounding box center [32, 242] width 11 height 11
type input "14"
click at [111, 68] on link "Design" at bounding box center [119, 68] width 78 height 24
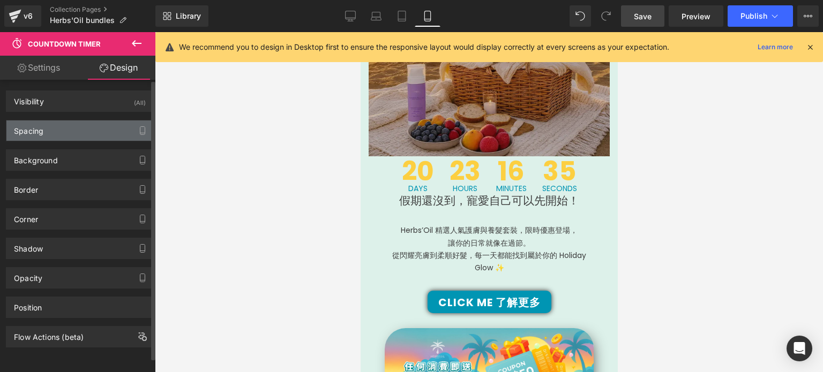
type input "-9"
type input "0"
type input "-50"
type input "0"
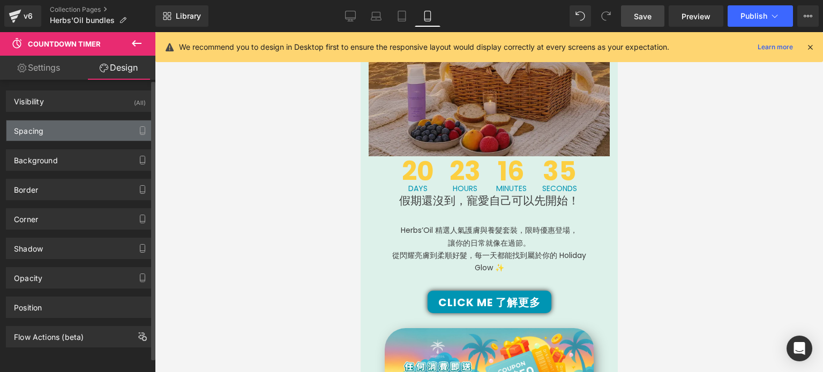
type input "0"
click at [103, 126] on div "Spacing" at bounding box center [79, 131] width 147 height 20
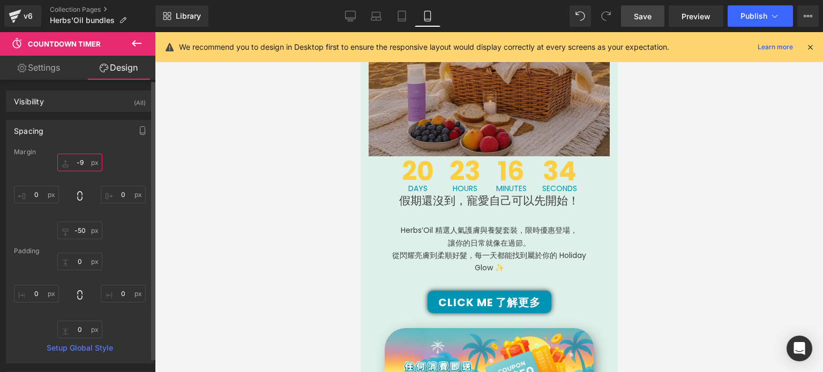
click at [84, 163] on input "-9" at bounding box center [79, 163] width 45 height 18
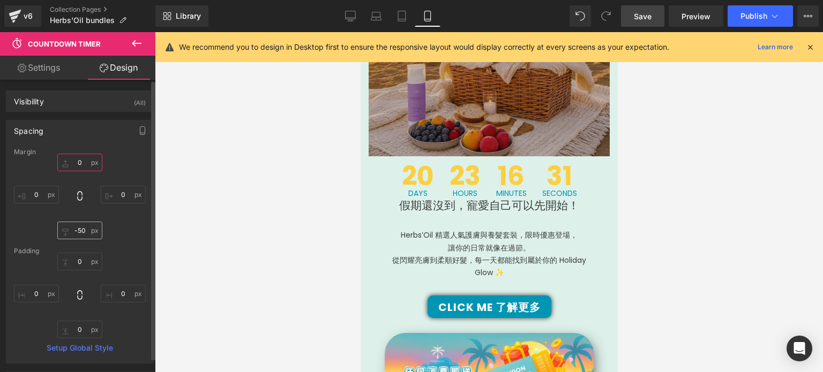
type input "0"
click at [81, 234] on input "-50" at bounding box center [79, 231] width 45 height 18
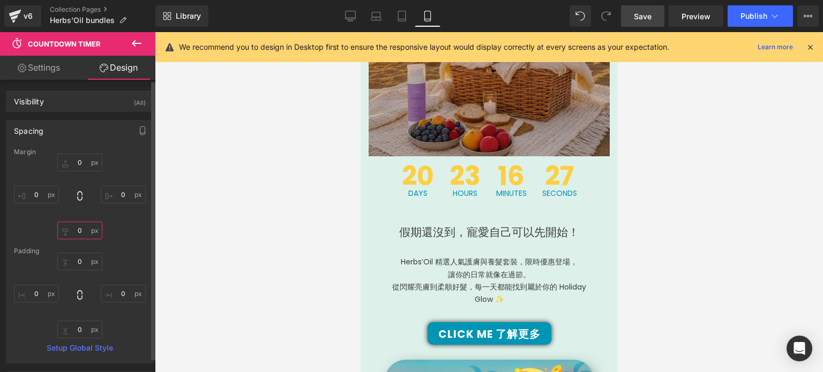
type input "0-"
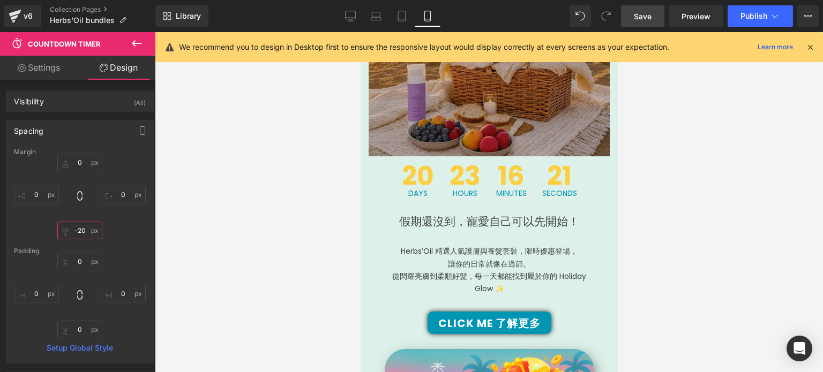
type input "-20"
drag, startPoint x: 667, startPoint y: 20, endPoint x: 650, endPoint y: 22, distance: 17.2
click at [650, 22] on div "Save Preview Publish Scheduled View Live Page View with current Template Save T…" at bounding box center [720, 15] width 206 height 21
click at [650, 22] on link "Save" at bounding box center [642, 15] width 43 height 21
click at [759, 10] on button "Publish" at bounding box center [760, 15] width 65 height 21
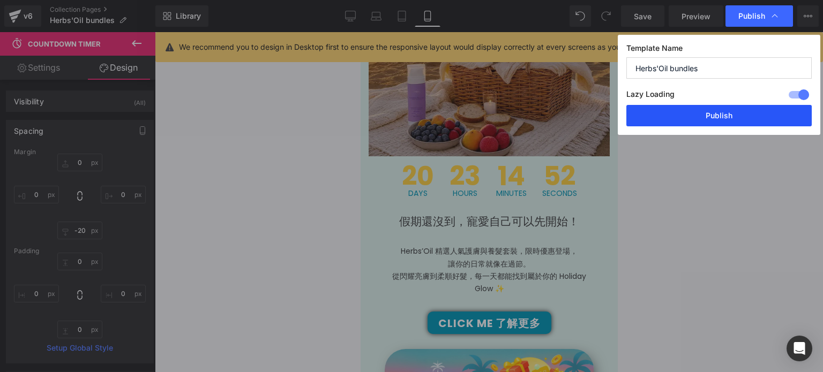
click at [705, 113] on button "Publish" at bounding box center [719, 115] width 185 height 21
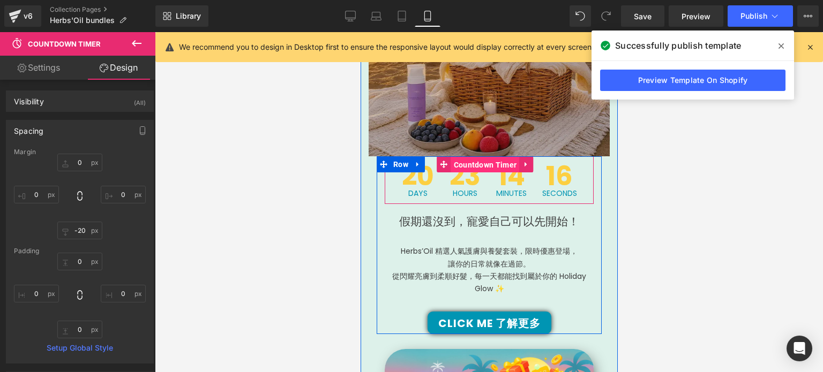
drag, startPoint x: 486, startPoint y: 152, endPoint x: 545, endPoint y: 185, distance: 67.7
click at [486, 157] on span "Countdown Timer" at bounding box center [485, 165] width 69 height 16
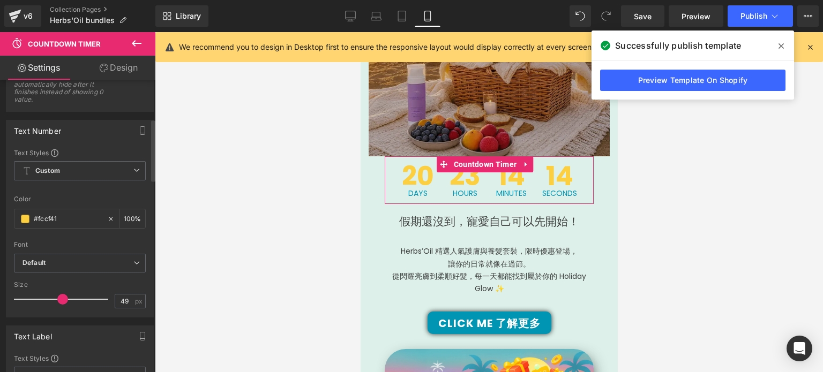
scroll to position [206, 0]
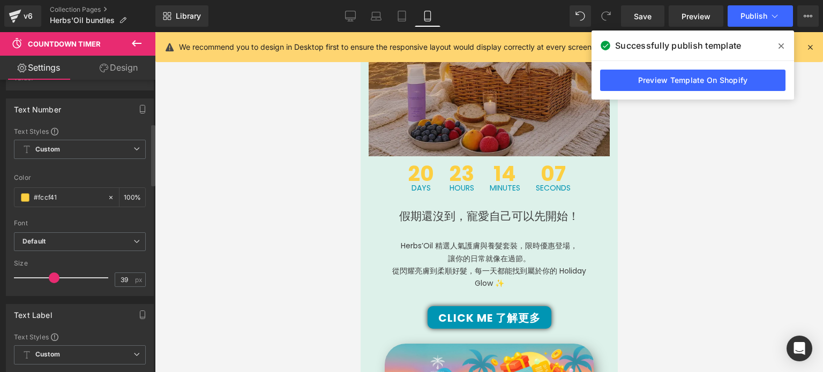
type input "40"
drag, startPoint x: 61, startPoint y: 274, endPoint x: 53, endPoint y: 273, distance: 8.2
click at [53, 273] on span at bounding box center [54, 278] width 11 height 11
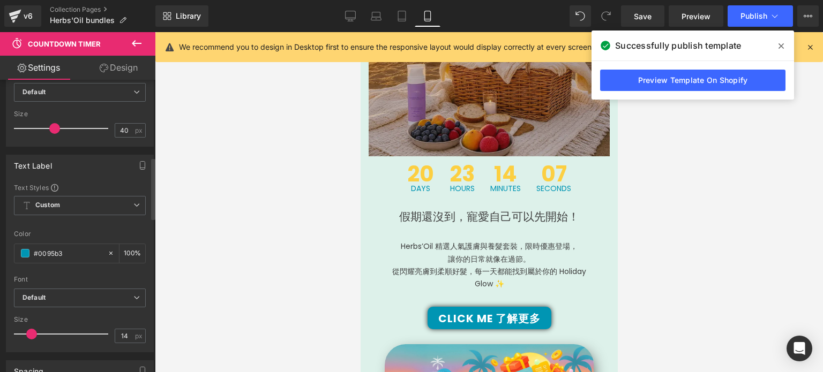
scroll to position [367, 0]
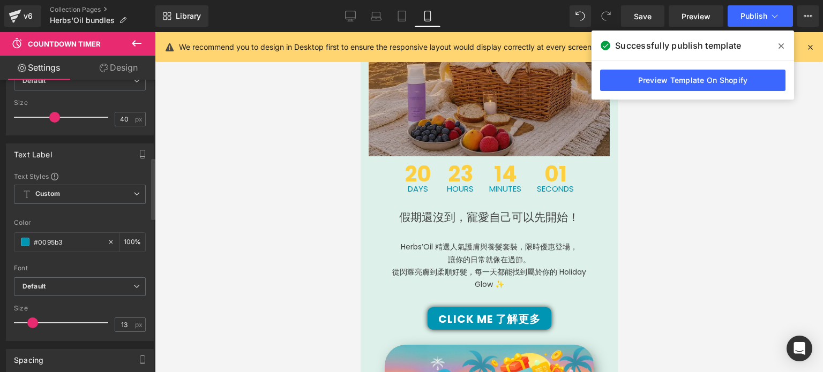
type input "11"
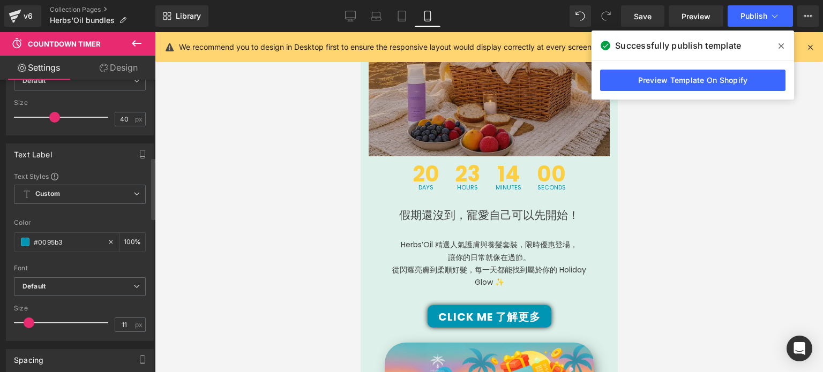
click at [28, 326] on div at bounding box center [63, 322] width 89 height 21
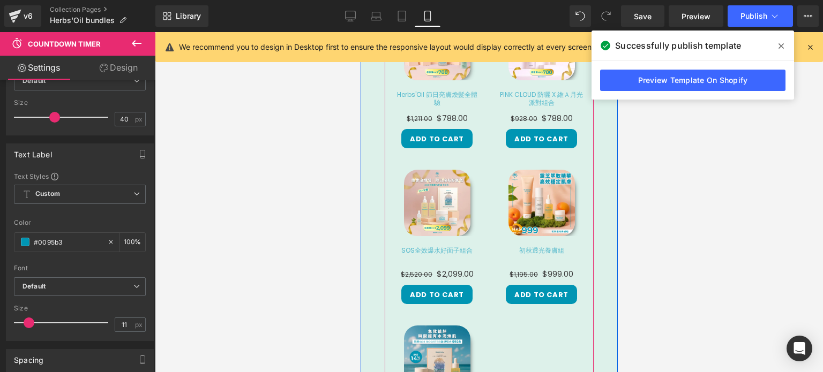
scroll to position [685, 0]
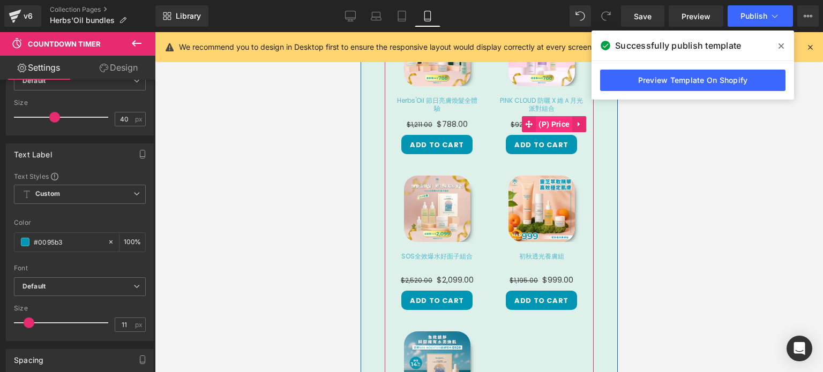
click at [535, 116] on span "(P) Price" at bounding box center [553, 124] width 36 height 16
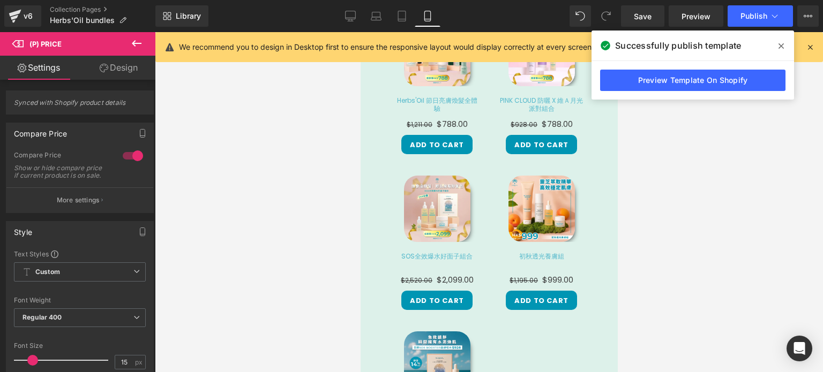
click at [137, 72] on link "Design" at bounding box center [119, 68] width 78 height 24
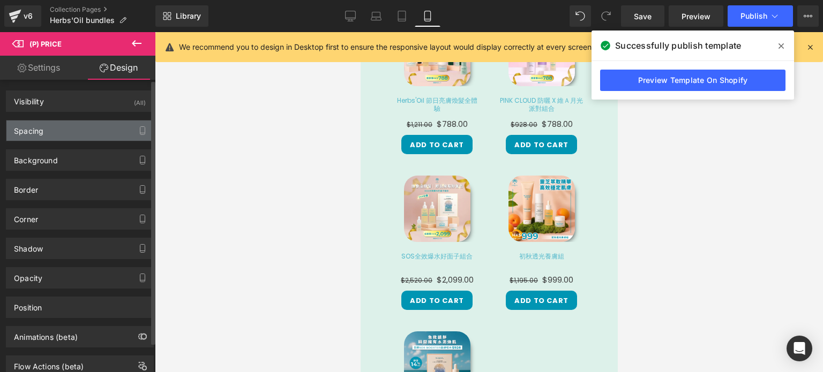
type input "-44"
type input "0"
type input "10"
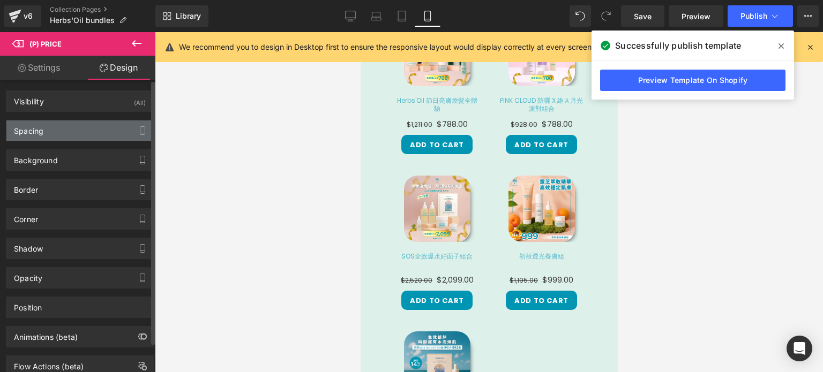
type input "0"
type input "10"
type input "0"
click at [98, 134] on div "Spacing" at bounding box center [79, 131] width 147 height 20
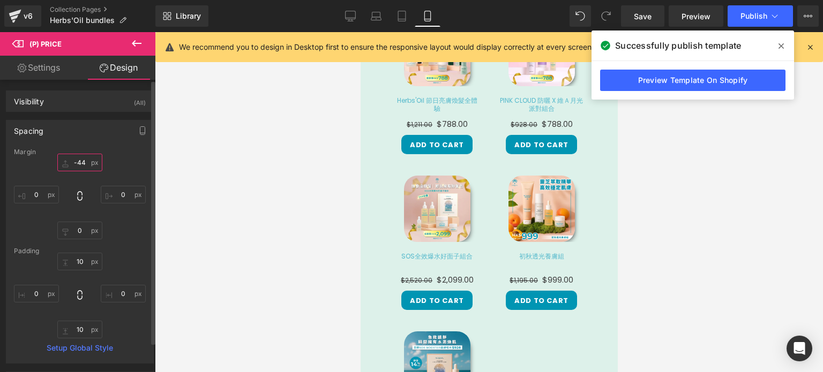
click at [85, 164] on input "-44" at bounding box center [79, 163] width 45 height 18
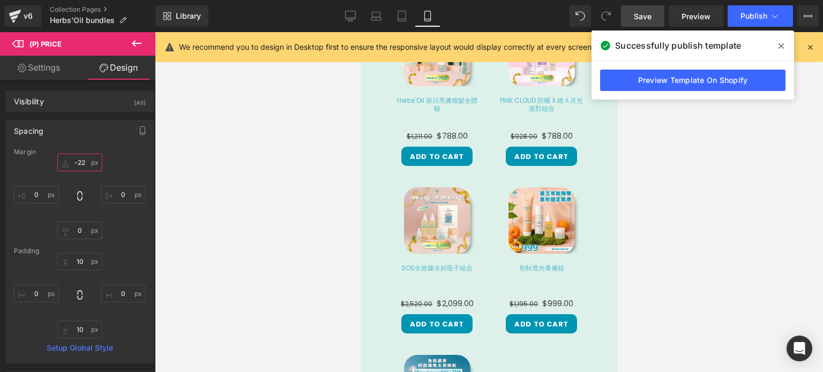
type input "-22"
click at [649, 14] on span "Save" at bounding box center [643, 16] width 18 height 11
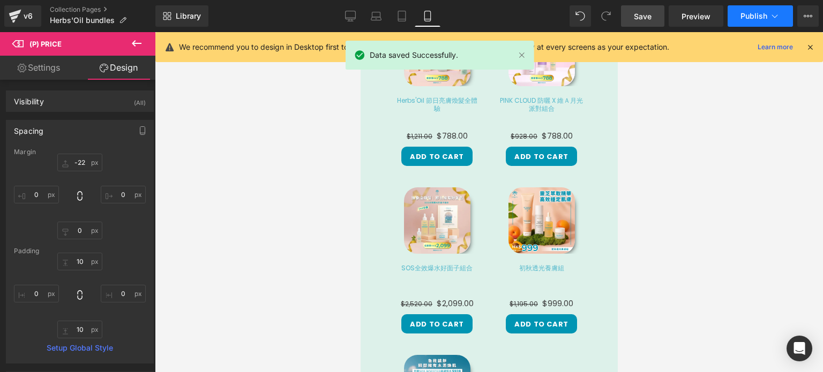
click at [757, 17] on span "Publish" at bounding box center [754, 16] width 27 height 9
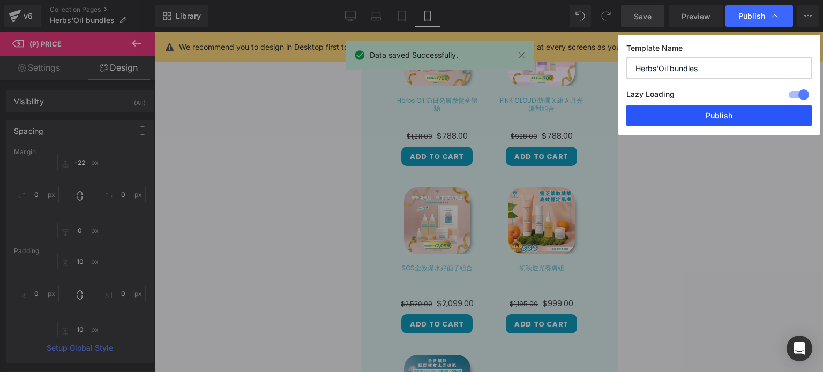
click at [733, 118] on button "Publish" at bounding box center [719, 115] width 185 height 21
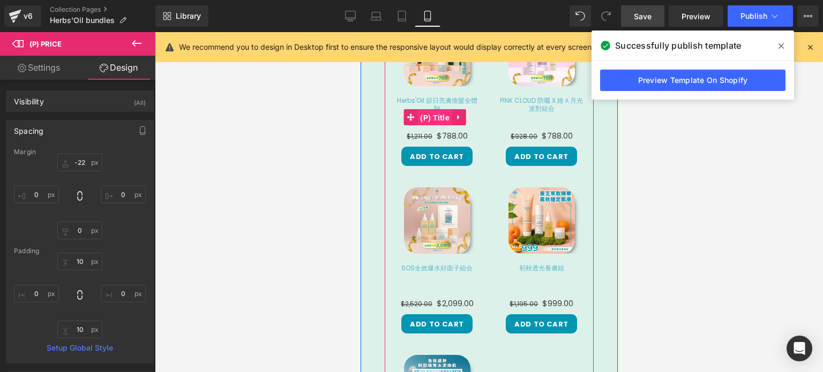
click at [443, 110] on span "(P) Title" at bounding box center [434, 118] width 35 height 16
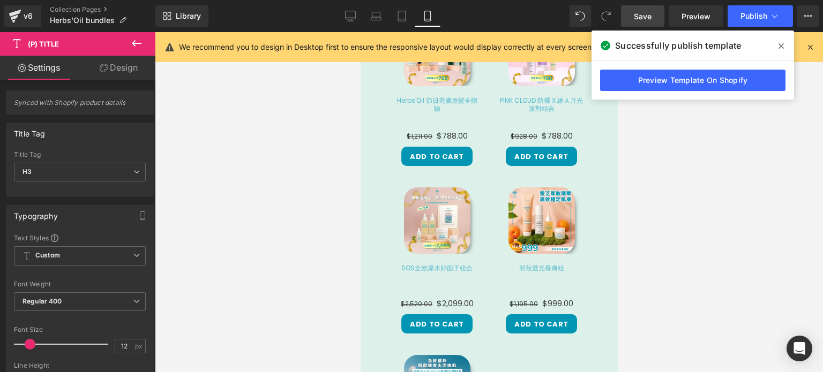
click at [130, 62] on link "Design" at bounding box center [119, 68] width 78 height 24
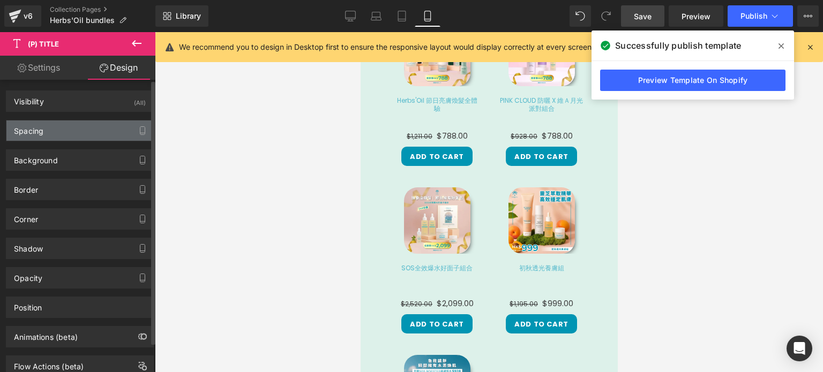
click at [98, 135] on div "Spacing" at bounding box center [79, 131] width 147 height 20
type input "20"
type input "0"
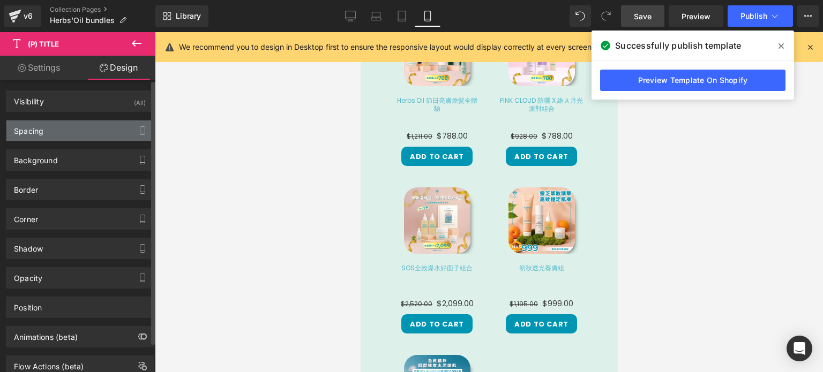
type input "0"
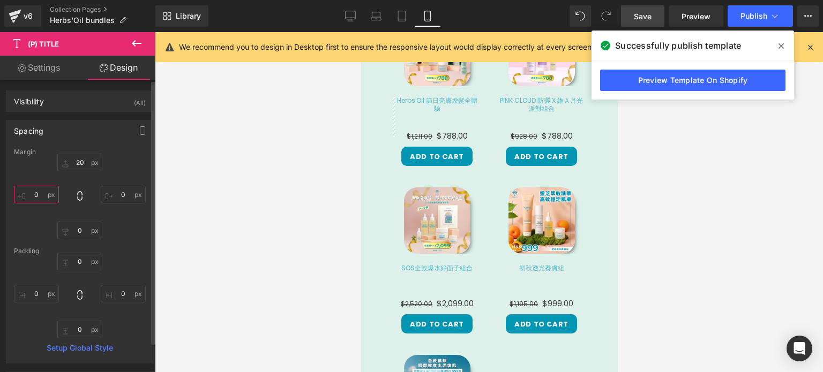
click at [33, 193] on input "0" at bounding box center [36, 195] width 45 height 18
type input "-20"
click at [121, 197] on input "0" at bounding box center [123, 195] width 45 height 18
type input "-20"
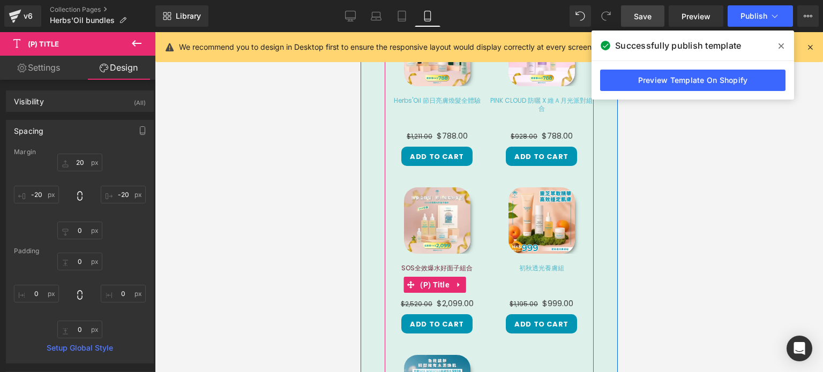
click at [440, 265] on link "SOS全效爆水好面子組合" at bounding box center [436, 284] width 71 height 39
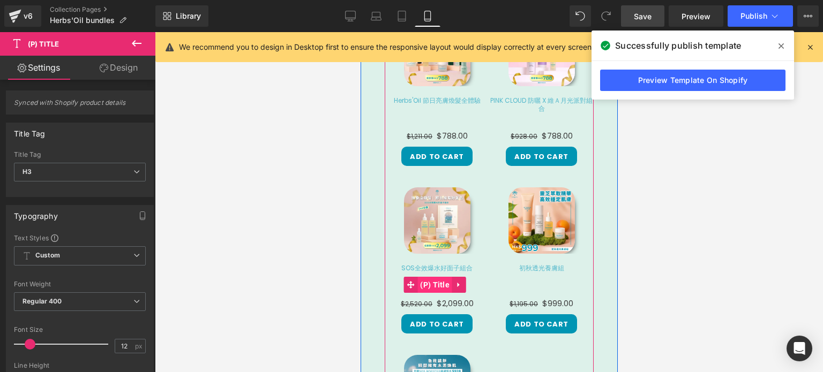
click at [440, 277] on span "(P) Title" at bounding box center [434, 285] width 35 height 16
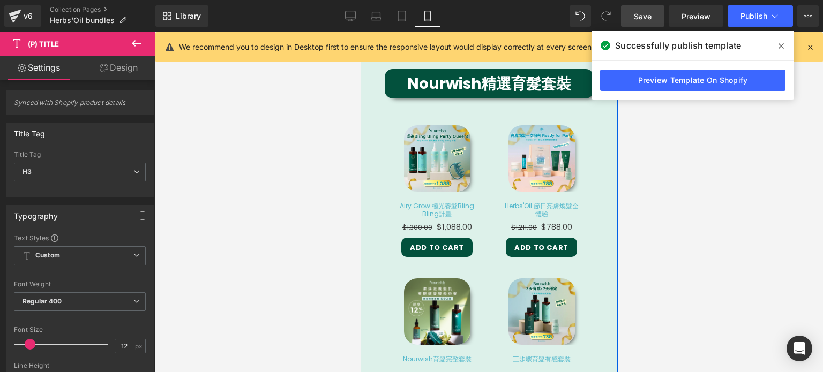
scroll to position [1149, 0]
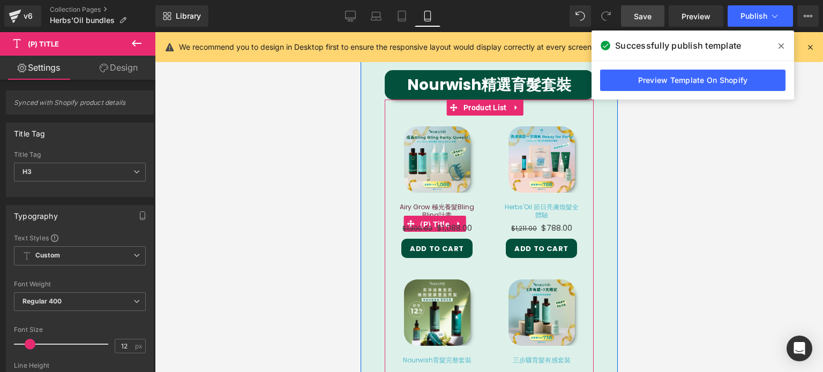
click at [434, 217] on span "(P) Title" at bounding box center [434, 225] width 35 height 16
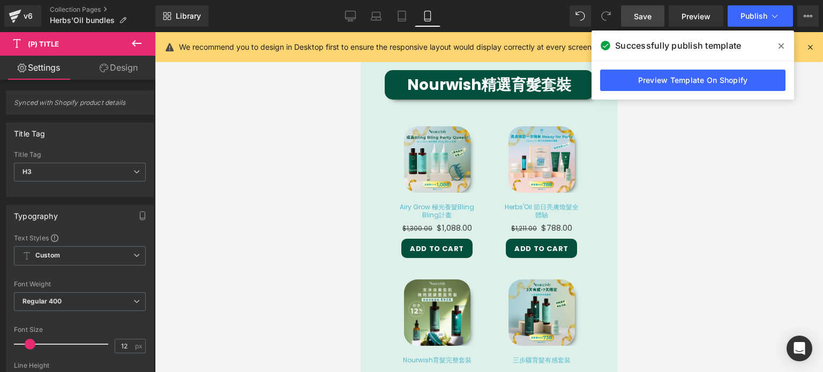
click at [113, 59] on link "Design" at bounding box center [119, 68] width 78 height 24
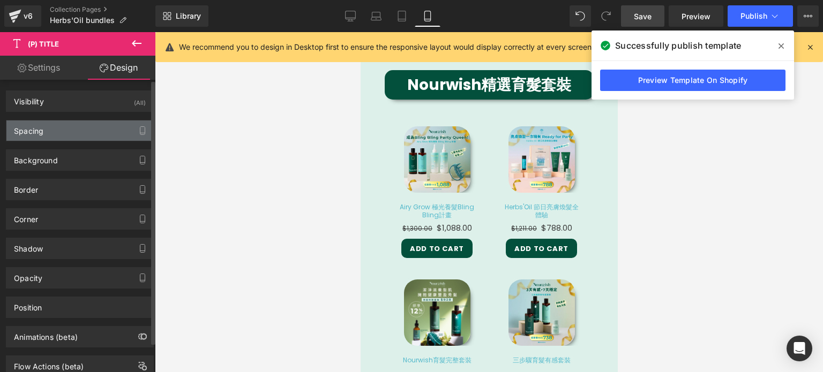
click at [94, 126] on div "Spacing" at bounding box center [79, 131] width 147 height 20
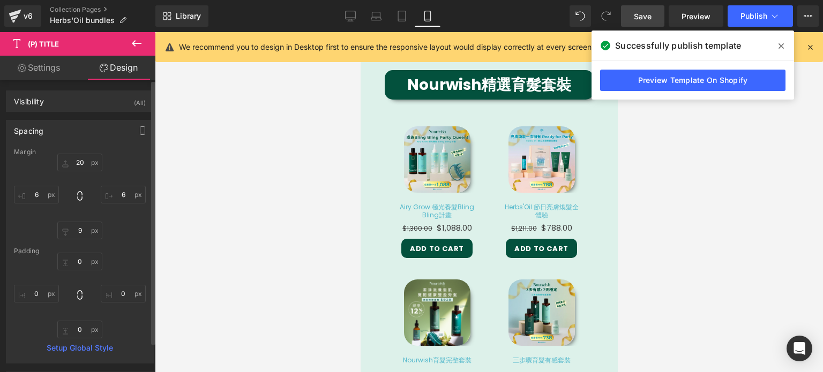
type input "20"
type input "6"
type input "9"
type input "6"
type input "0"
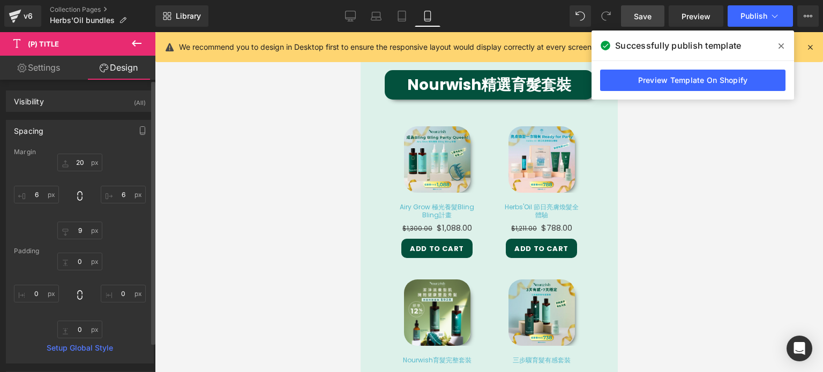
type input "0"
click at [36, 197] on input "6" at bounding box center [36, 195] width 45 height 18
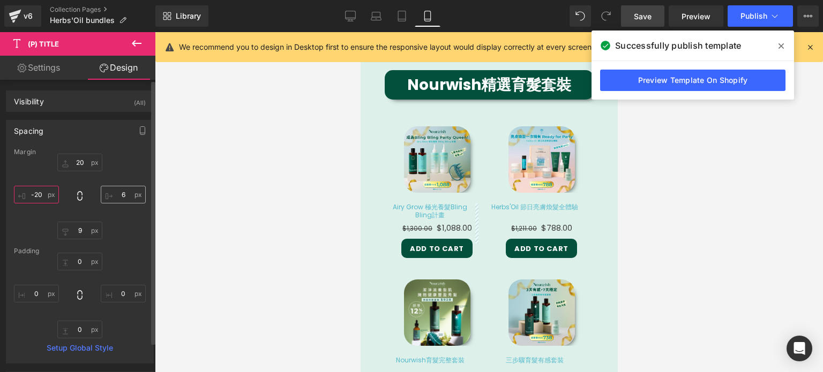
type input "-20"
click at [122, 195] on input "6" at bounding box center [123, 195] width 45 height 18
type input "-20"
click at [769, 8] on button "Publish" at bounding box center [760, 15] width 65 height 21
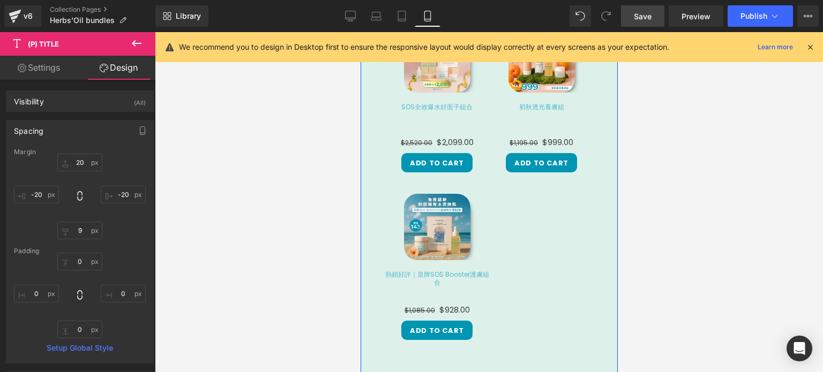
scroll to position [845, 0]
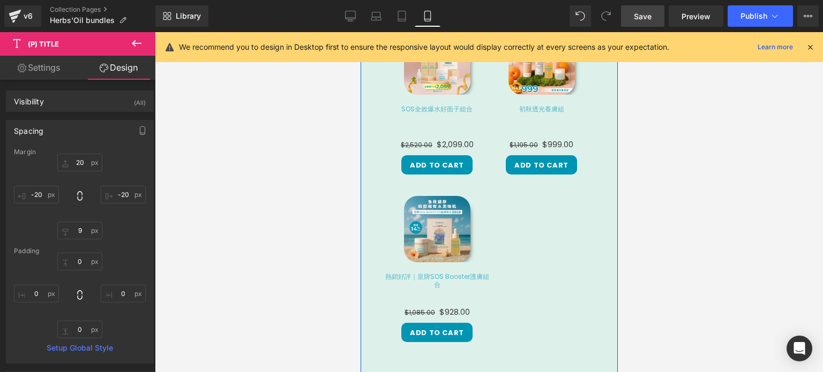
click at [511, 113] on div "初秋透光養膚組 (P) Title" at bounding box center [541, 126] width 105 height 40
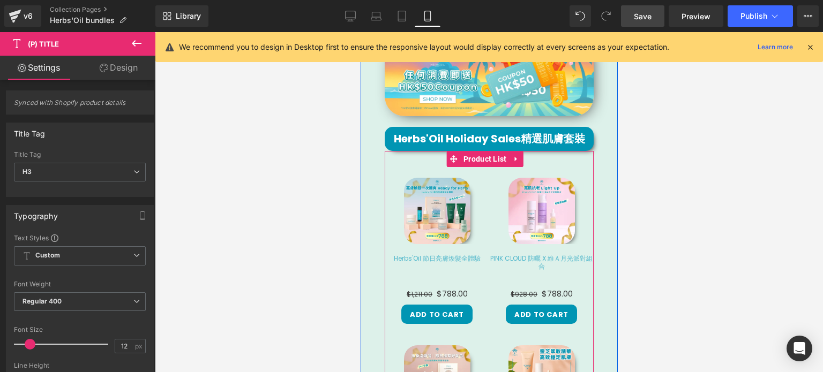
scroll to position [514, 0]
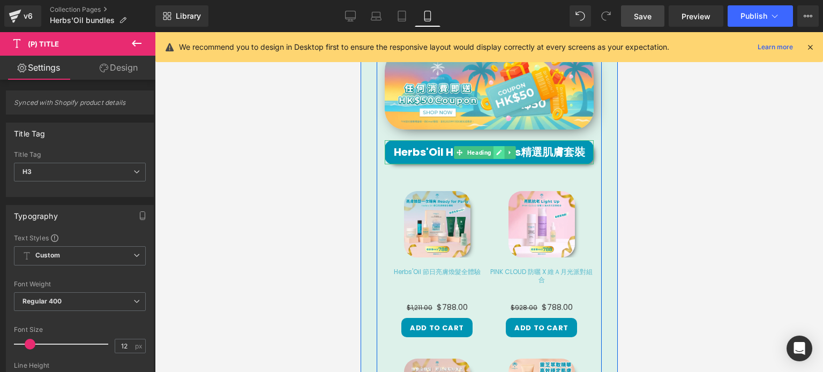
click at [494, 146] on link at bounding box center [498, 152] width 11 height 13
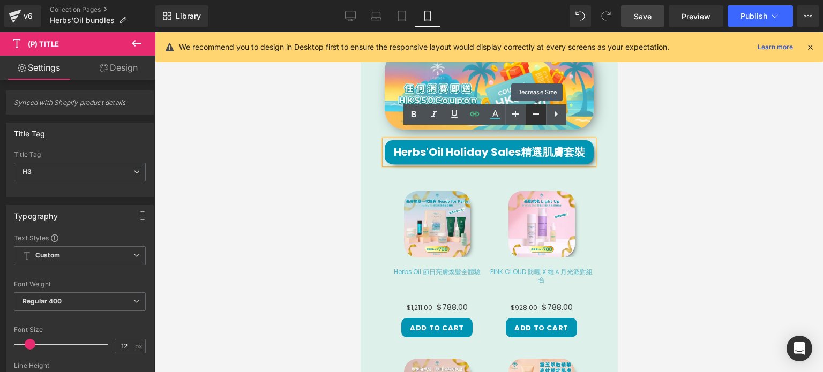
click at [532, 111] on icon at bounding box center [536, 114] width 13 height 13
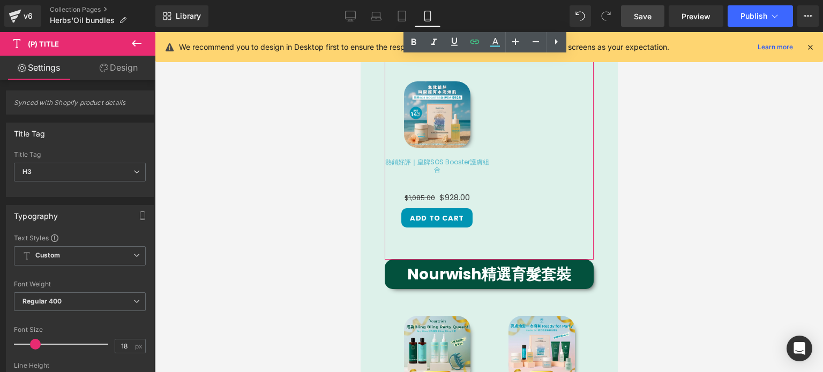
scroll to position [971, 0]
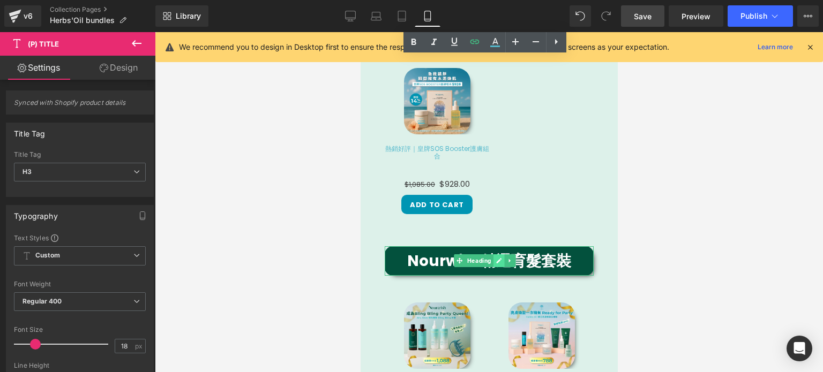
click at [496, 258] on icon at bounding box center [499, 261] width 6 height 6
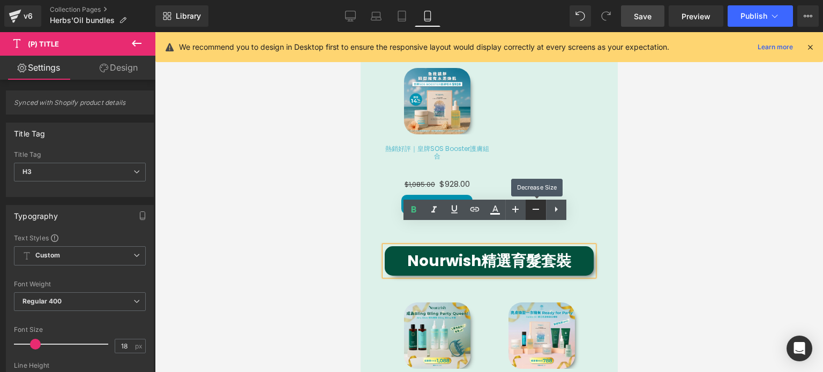
click at [539, 206] on icon at bounding box center [536, 209] width 13 height 13
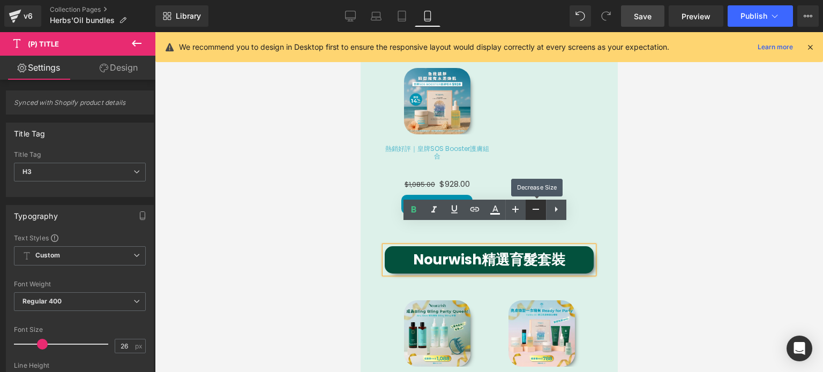
click at [539, 206] on icon at bounding box center [536, 209] width 13 height 13
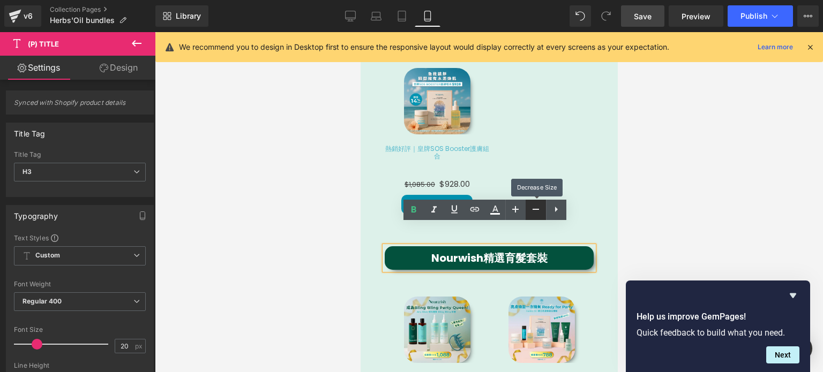
click at [539, 206] on icon at bounding box center [536, 209] width 13 height 13
type input "18"
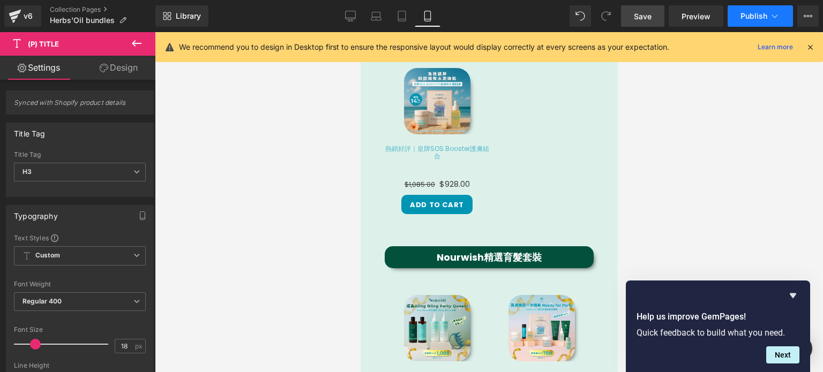
click at [763, 15] on span "Publish" at bounding box center [754, 16] width 27 height 9
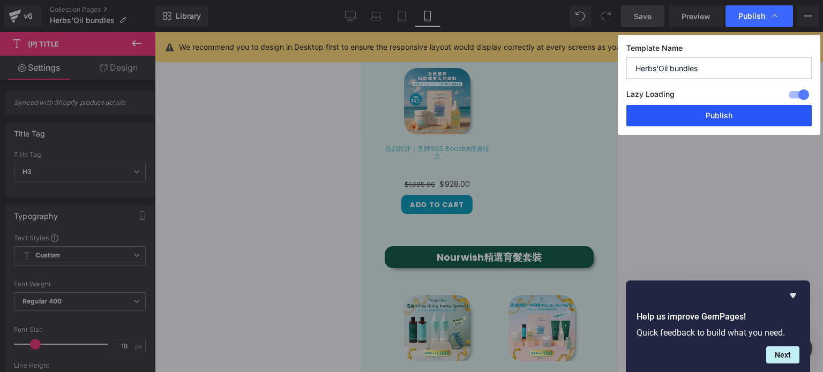
click at [726, 108] on button "Publish" at bounding box center [719, 115] width 185 height 21
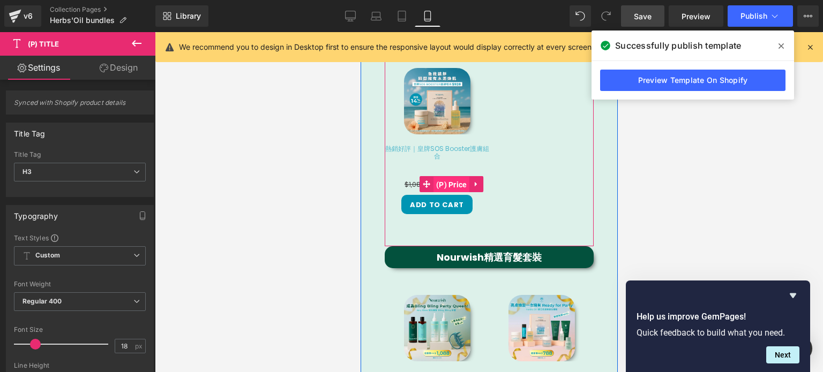
click at [445, 177] on span "(P) Price" at bounding box center [451, 185] width 36 height 16
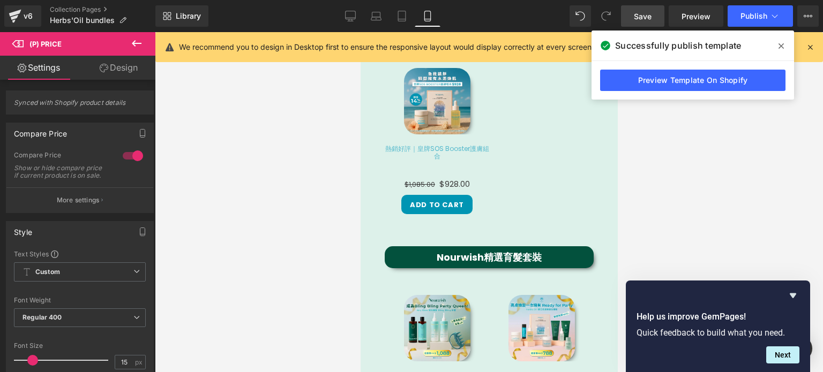
click at [133, 71] on link "Design" at bounding box center [119, 68] width 78 height 24
click at [0, 0] on div "Spacing" at bounding box center [0, 0] width 0 height 0
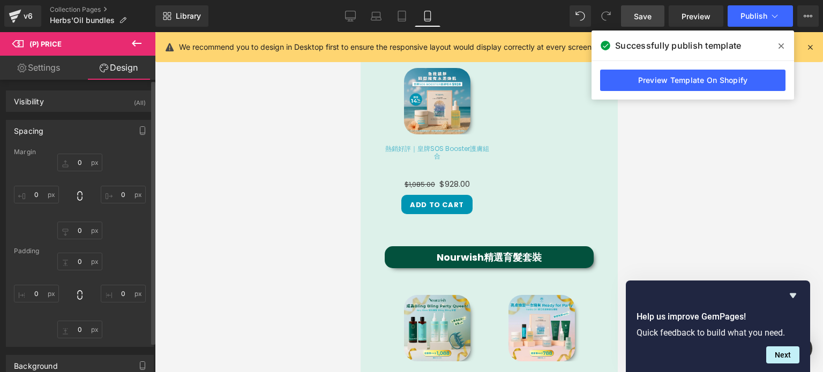
type input "-22"
type input "0"
type input "10"
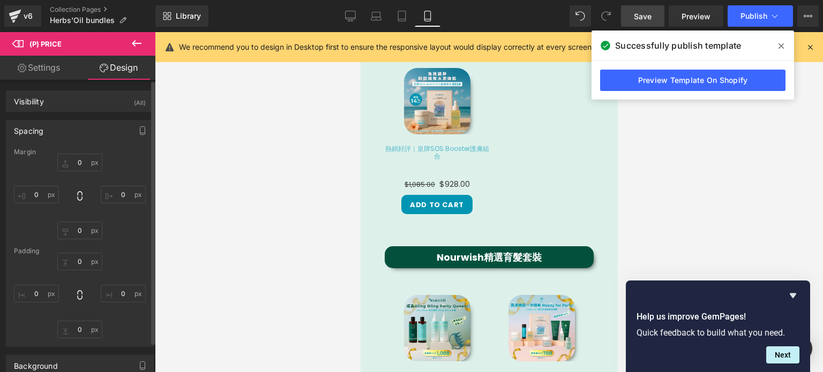
type input "0"
type input "10"
type input "0"
click at [38, 193] on input "0" at bounding box center [36, 195] width 45 height 18
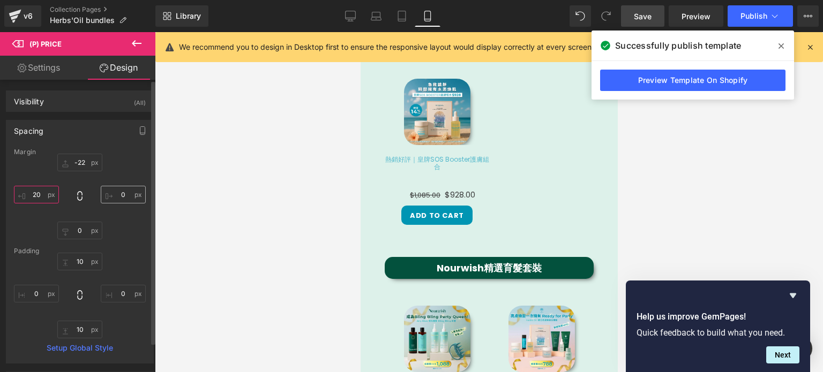
type input "20"
click at [122, 195] on input "0" at bounding box center [123, 195] width 45 height 18
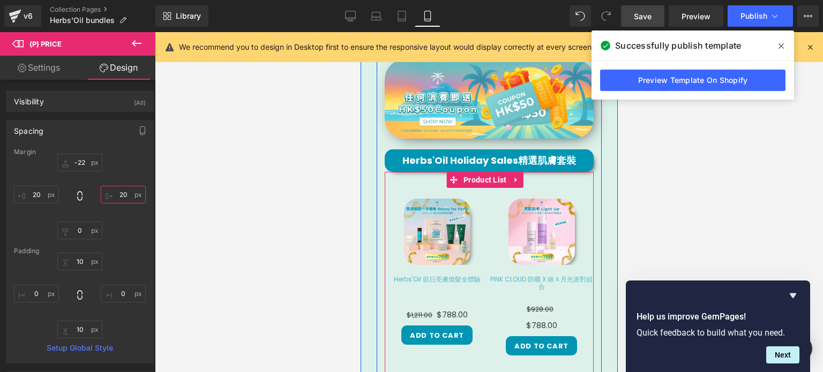
scroll to position [504, 0]
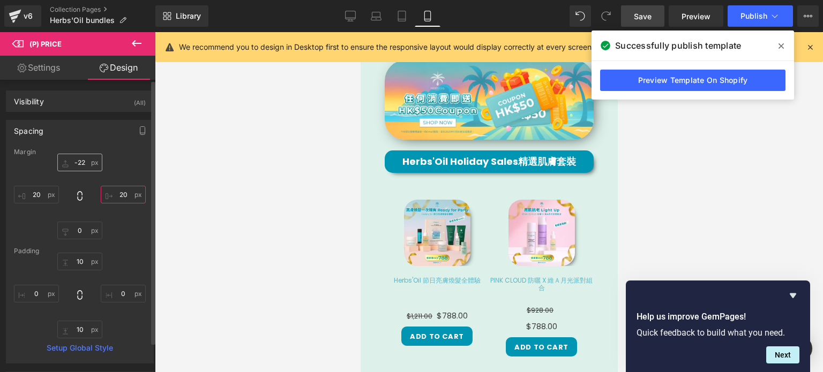
type input "20"
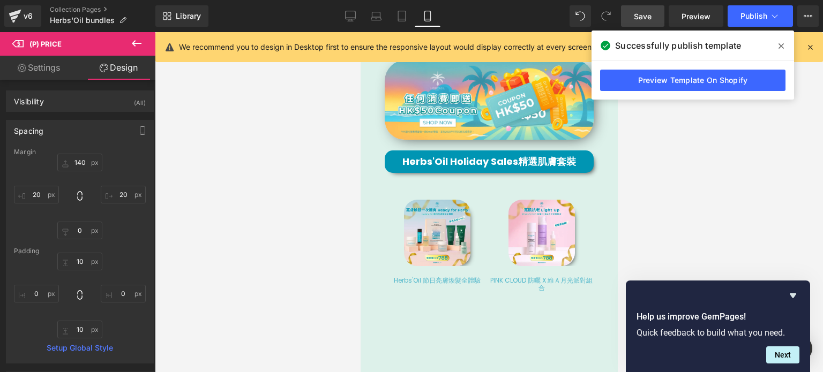
click at [44, 74] on link "Settings" at bounding box center [39, 68] width 78 height 24
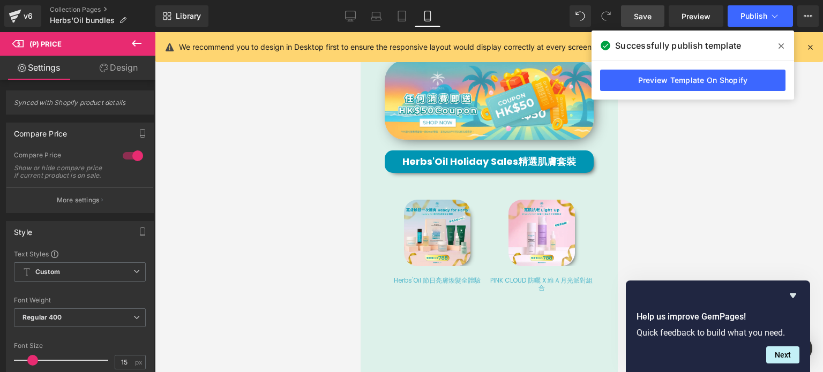
click at [106, 66] on icon at bounding box center [104, 68] width 9 height 9
type input "140"
type input "20"
type input "0"
type input "20"
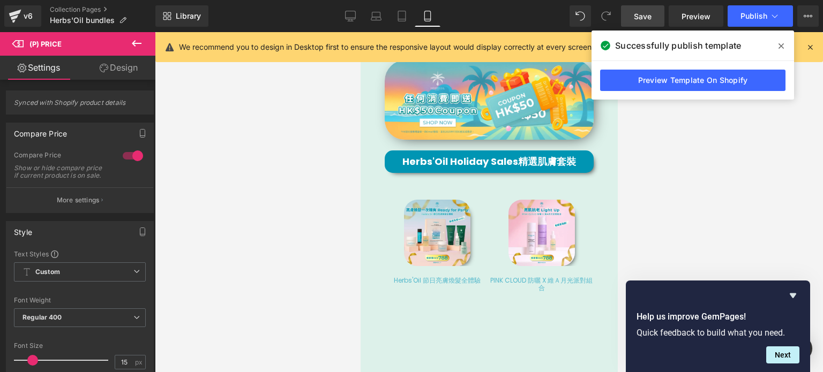
type input "10"
type input "0"
type input "10"
type input "0"
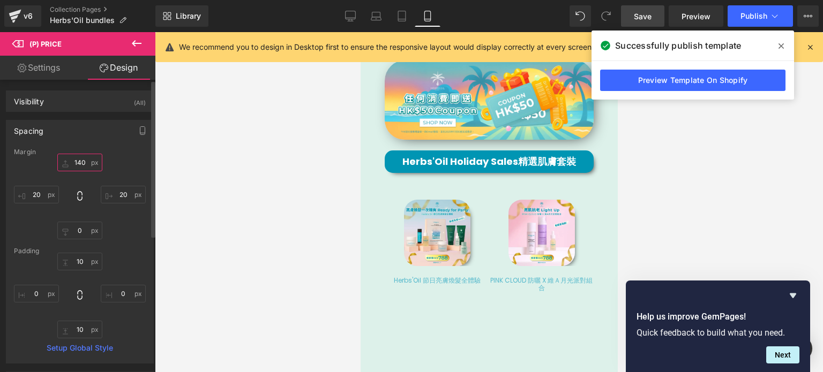
click at [80, 165] on input "140" at bounding box center [79, 163] width 45 height 18
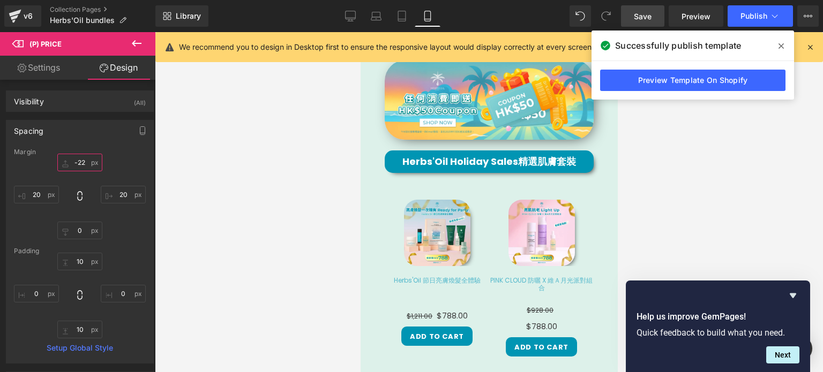
type input "-22"
click at [19, 56] on link "Settings" at bounding box center [39, 68] width 78 height 24
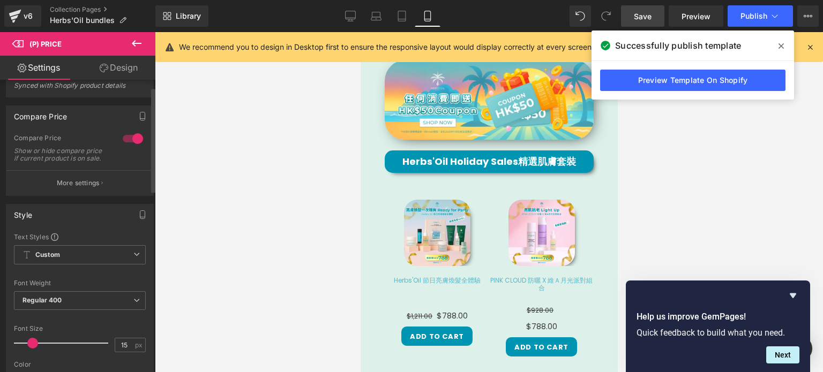
scroll to position [17, 0]
click at [60, 188] on p "More settings" at bounding box center [78, 183] width 43 height 10
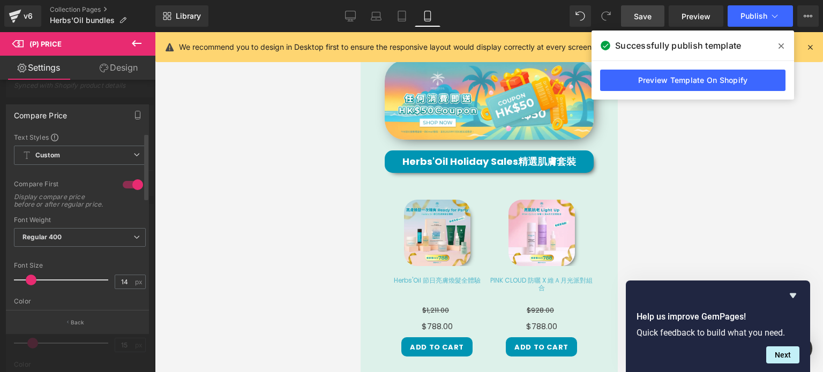
type input "15"
click at [36, 291] on div at bounding box center [63, 280] width 89 height 21
click at [85, 89] on div at bounding box center [77, 205] width 155 height 346
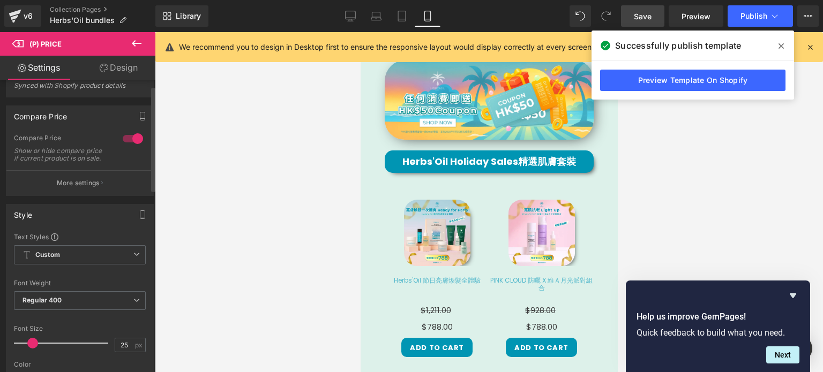
type input "26"
drag, startPoint x: 32, startPoint y: 349, endPoint x: 41, endPoint y: 349, distance: 9.1
click at [41, 349] on span at bounding box center [42, 343] width 11 height 11
click at [752, 14] on span "Publish" at bounding box center [754, 16] width 27 height 9
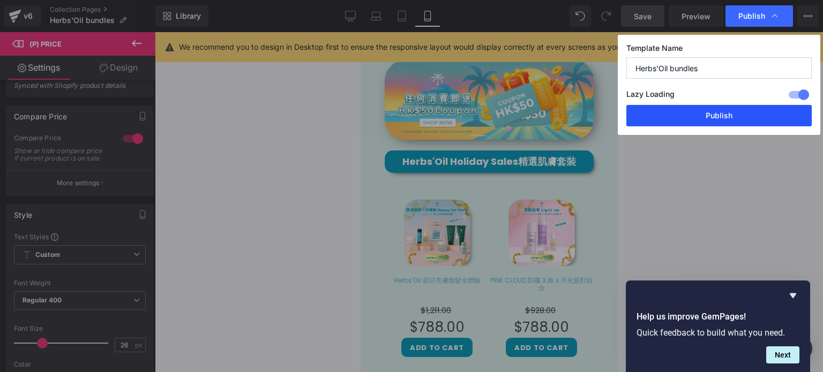
click at [740, 111] on button "Publish" at bounding box center [719, 115] width 185 height 21
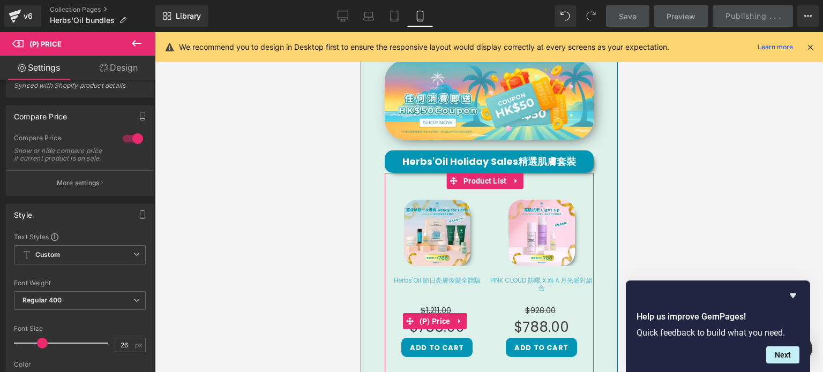
click at [432, 318] on span "$788.00" at bounding box center [436, 327] width 55 height 21
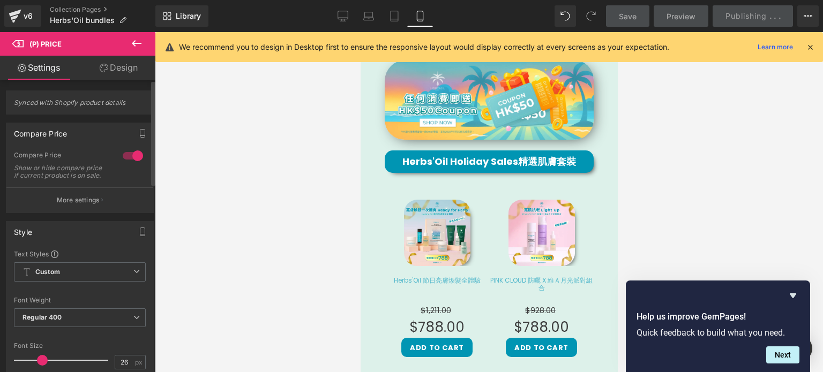
scroll to position [3, 0]
type input "22"
click at [35, 363] on span at bounding box center [39, 358] width 11 height 11
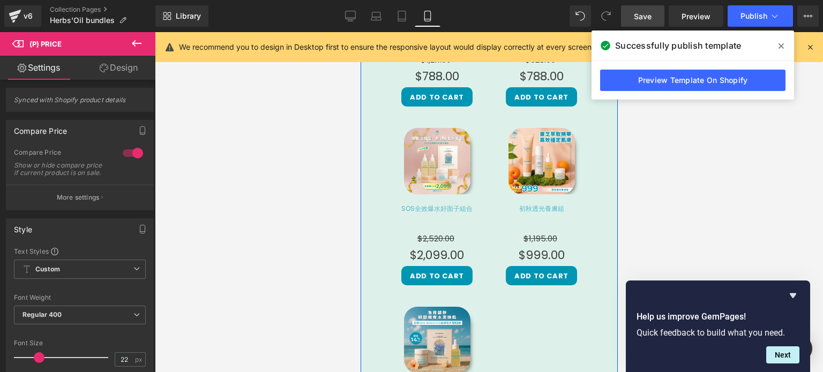
scroll to position [741, 0]
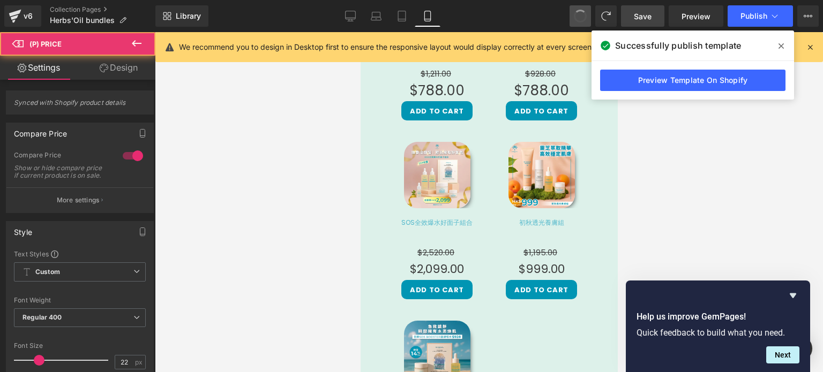
type input "15"
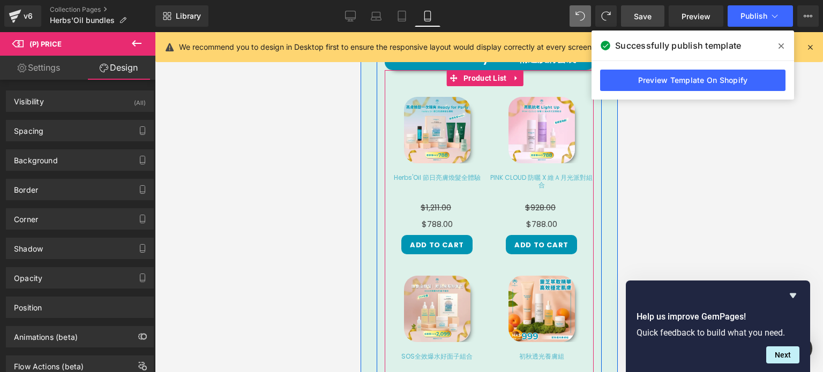
scroll to position [606, 0]
click at [529, 207] on div "$928.00 $788.00 (P) Price" at bounding box center [541, 219] width 62 height 33
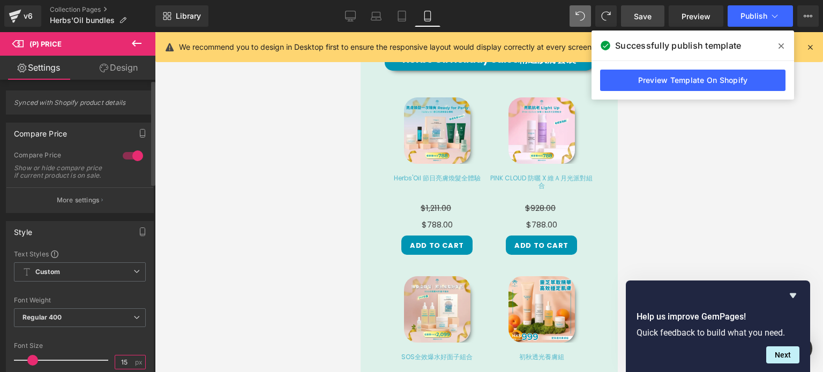
click at [121, 366] on input "15" at bounding box center [124, 362] width 19 height 13
type input "17"
click at [754, 18] on span "Publish" at bounding box center [754, 16] width 27 height 9
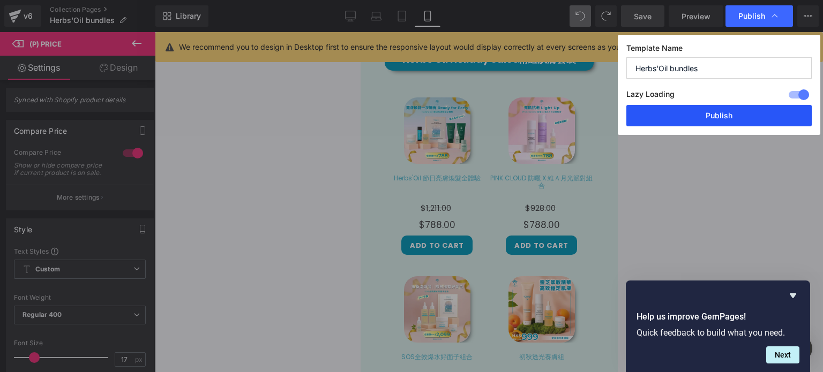
click at [711, 122] on button "Publish" at bounding box center [719, 115] width 185 height 21
